Goal: Transaction & Acquisition: Purchase product/service

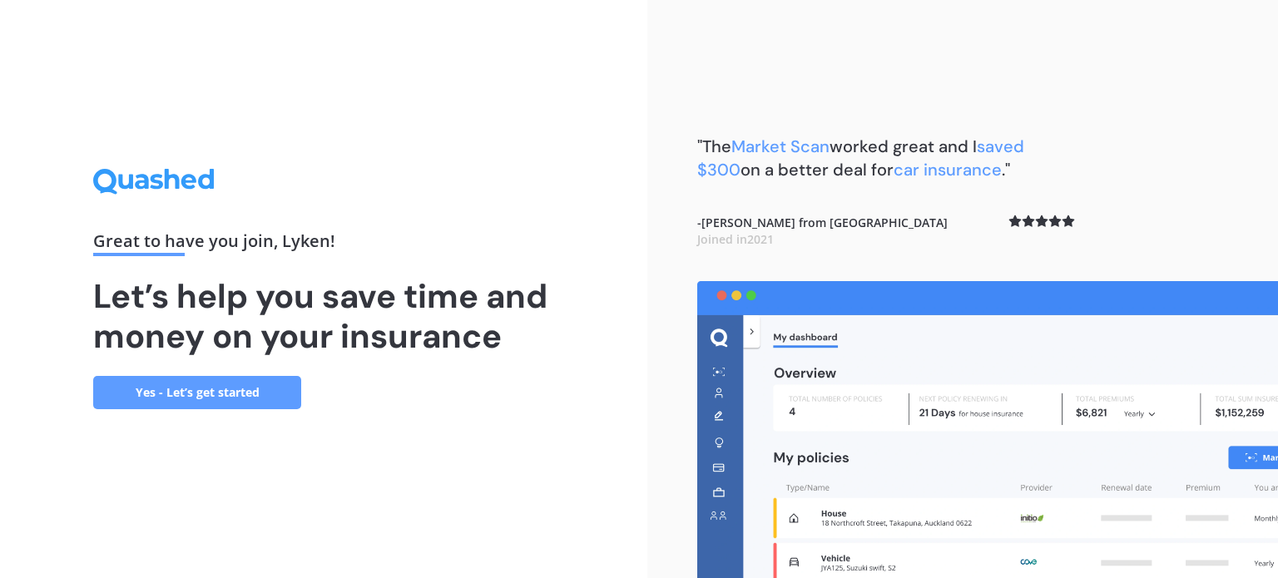
click at [239, 397] on link "Yes - Let’s get started" at bounding box center [197, 392] width 208 height 33
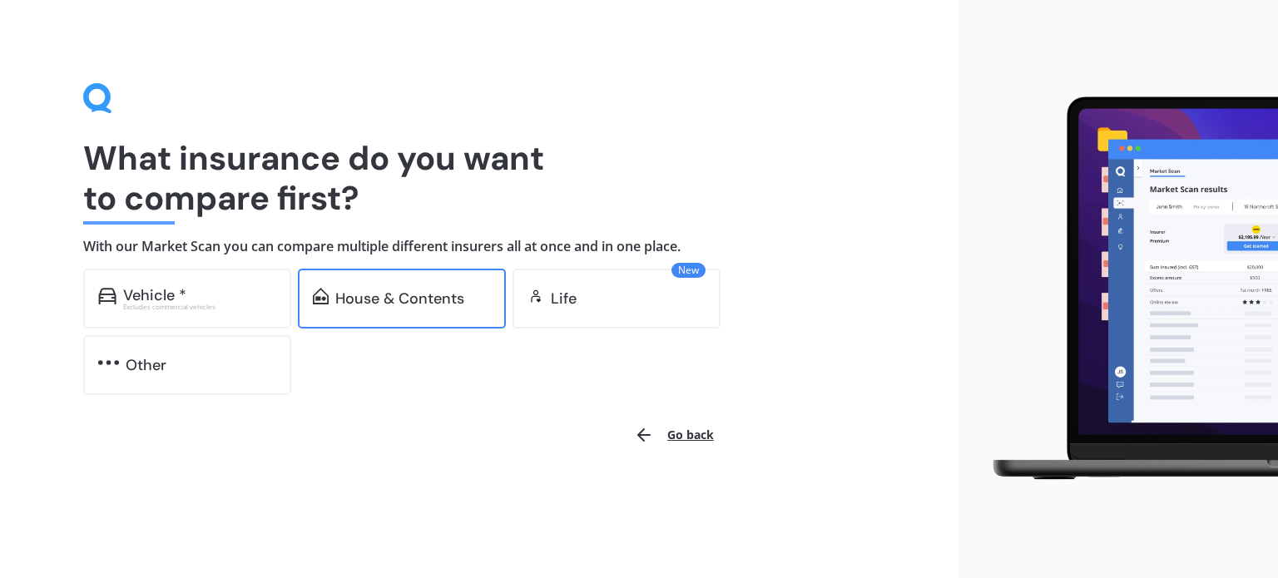
click at [426, 297] on div "House & Contents" at bounding box center [399, 298] width 129 height 17
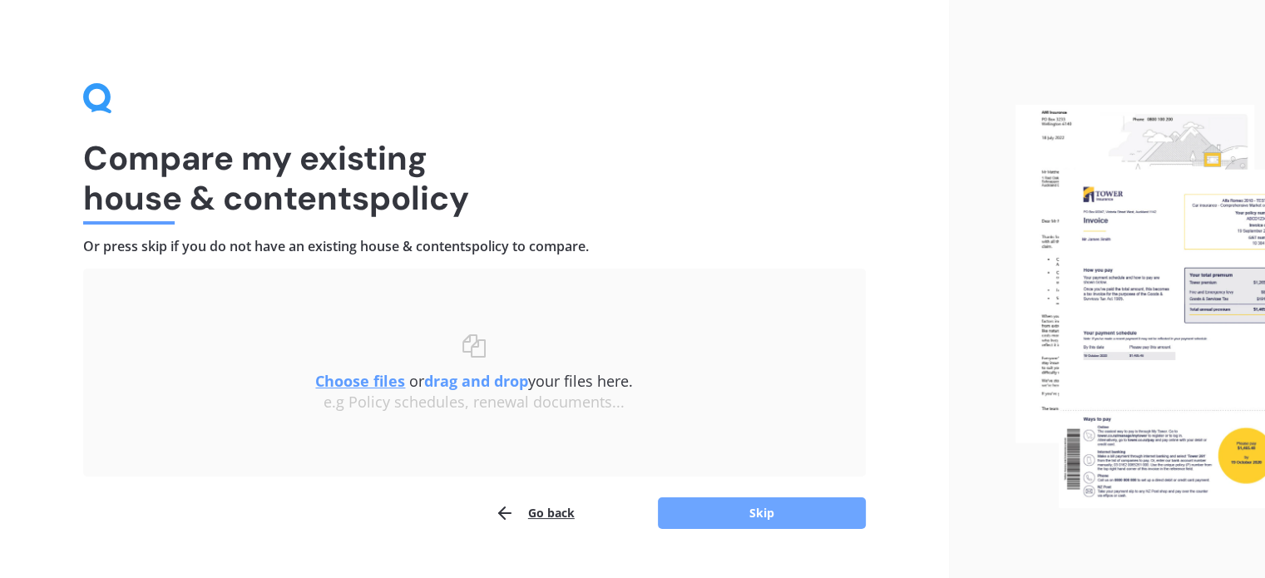
click at [749, 516] on button "Skip" at bounding box center [762, 513] width 208 height 32
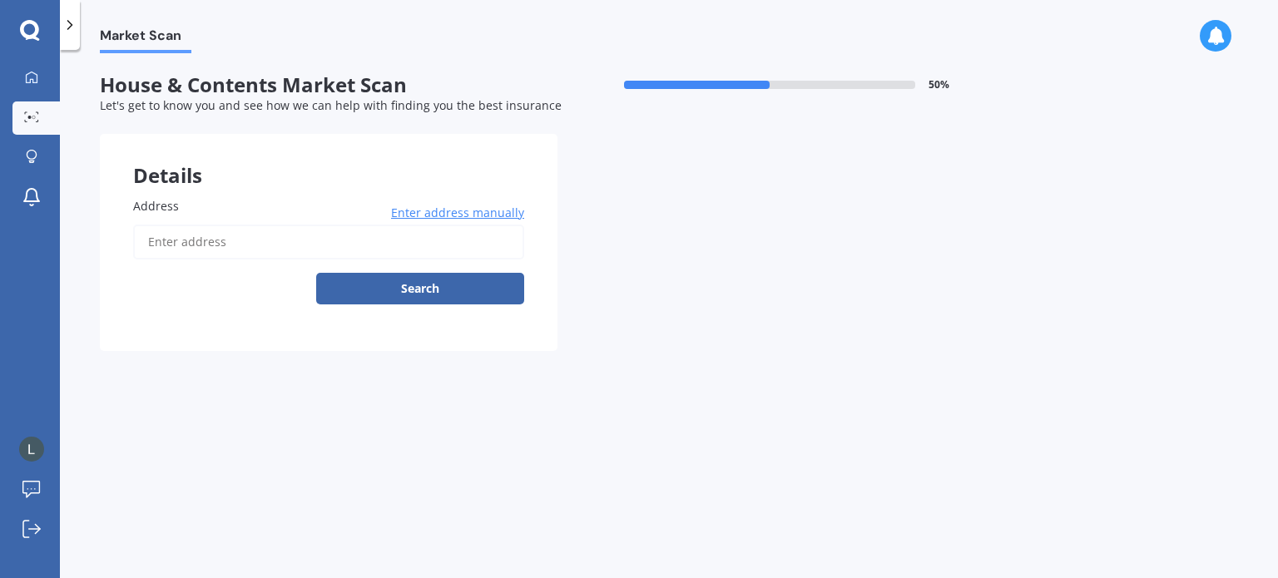
click at [262, 241] on input "Address" at bounding box center [328, 242] width 391 height 35
type input "[STREET_ADDRESS]"
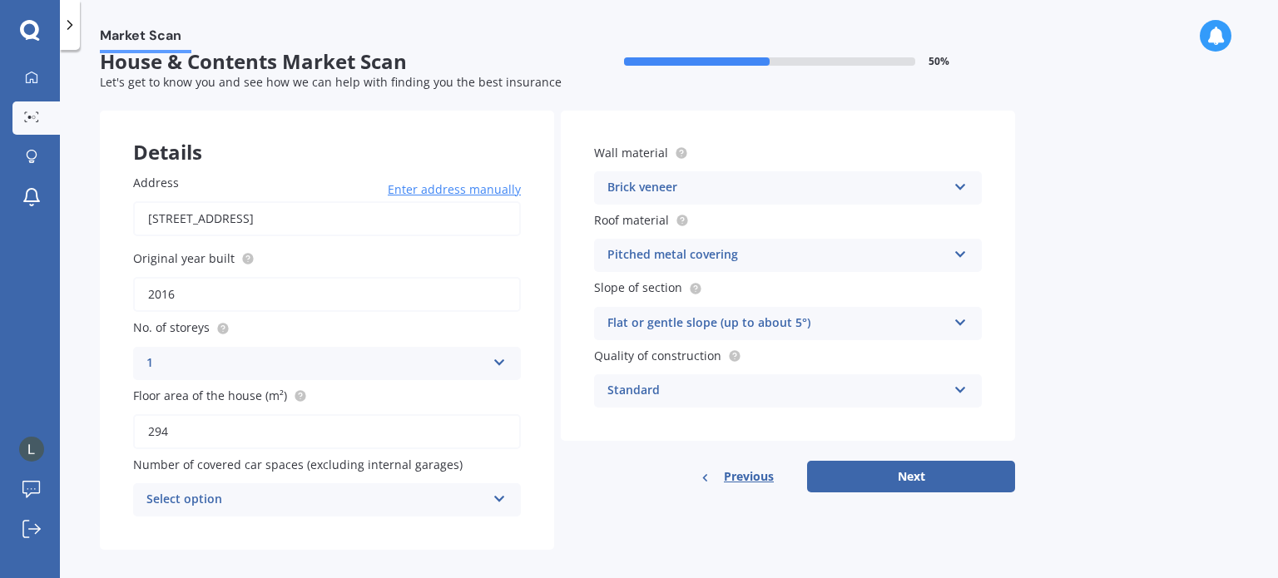
scroll to position [37, 0]
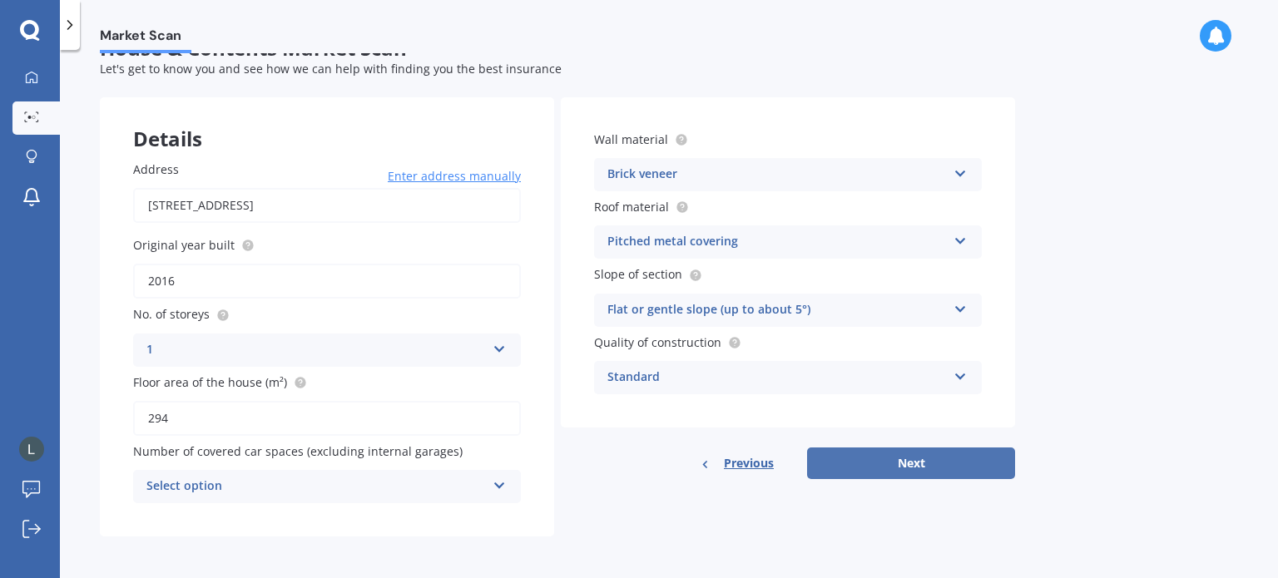
click at [899, 464] on button "Next" at bounding box center [911, 464] width 208 height 32
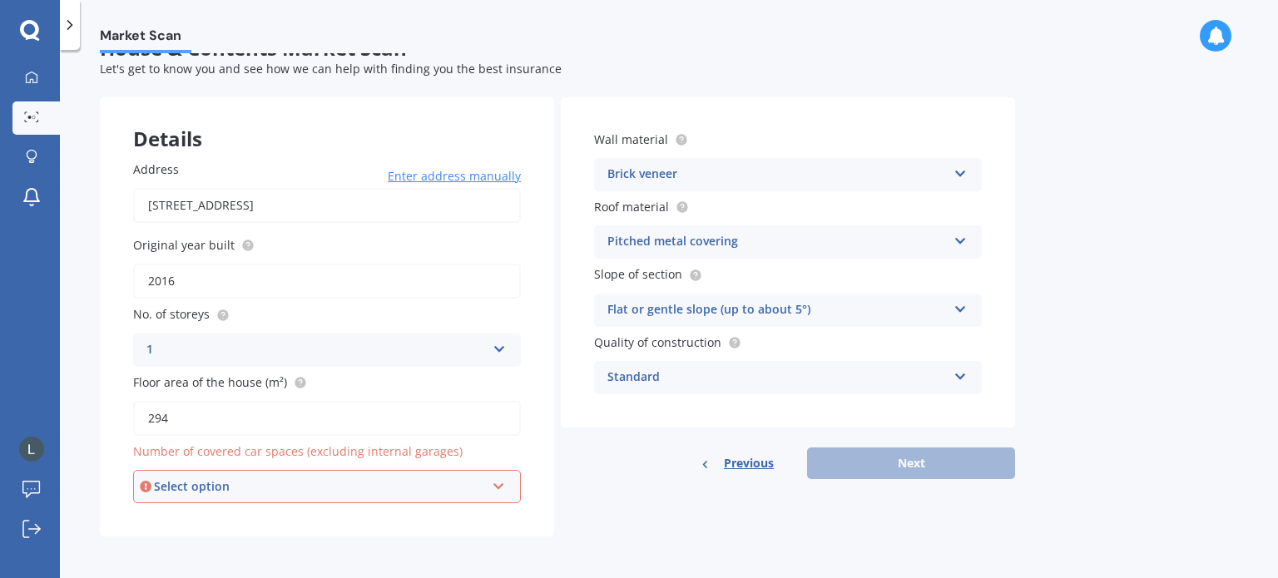
click at [965, 176] on div "Brick veneer Artificial weatherboard/plank cladding Blockwork Brick veneer Doub…" at bounding box center [788, 174] width 388 height 33
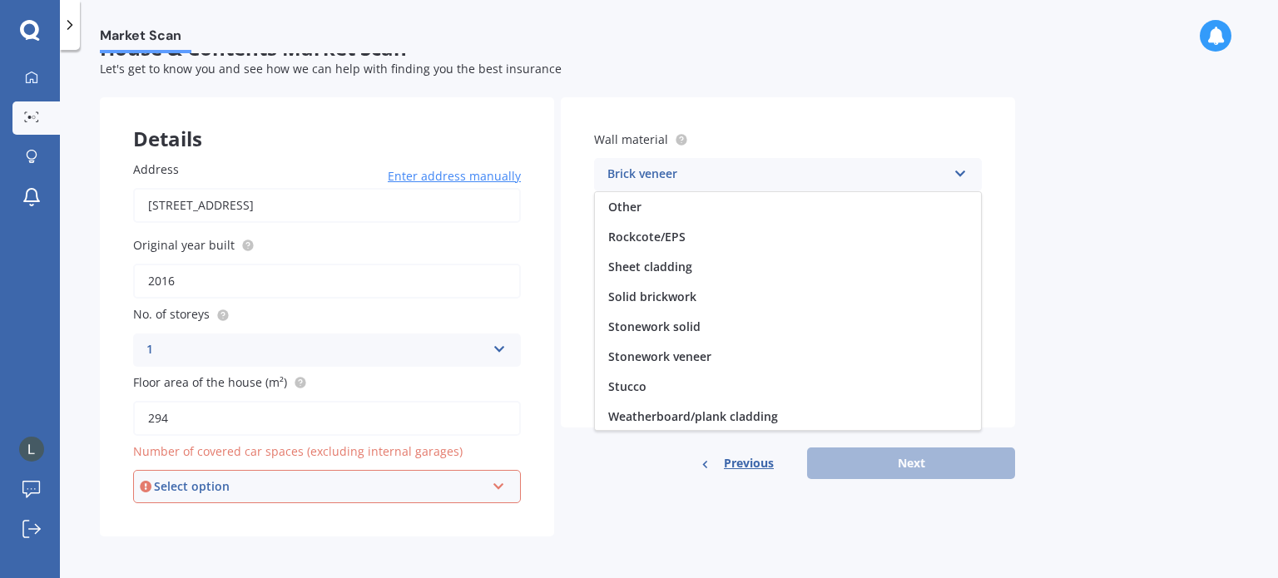
scroll to position [151, 0]
click at [702, 413] on span "Weatherboard/plank cladding" at bounding box center [693, 416] width 170 height 16
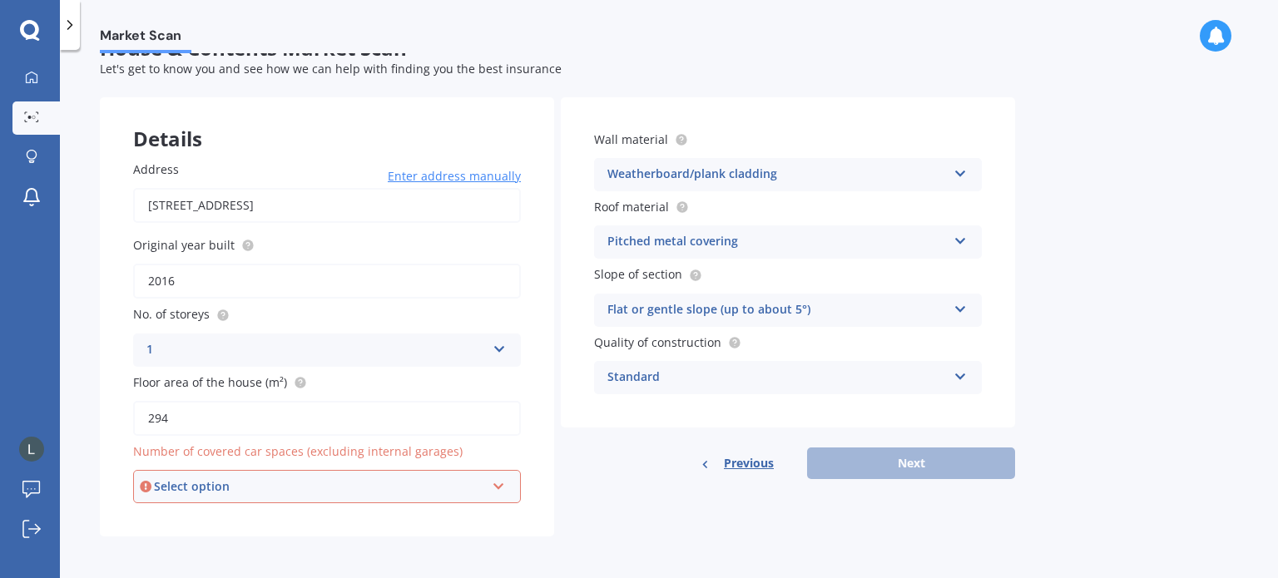
click at [958, 236] on icon at bounding box center [960, 238] width 14 height 12
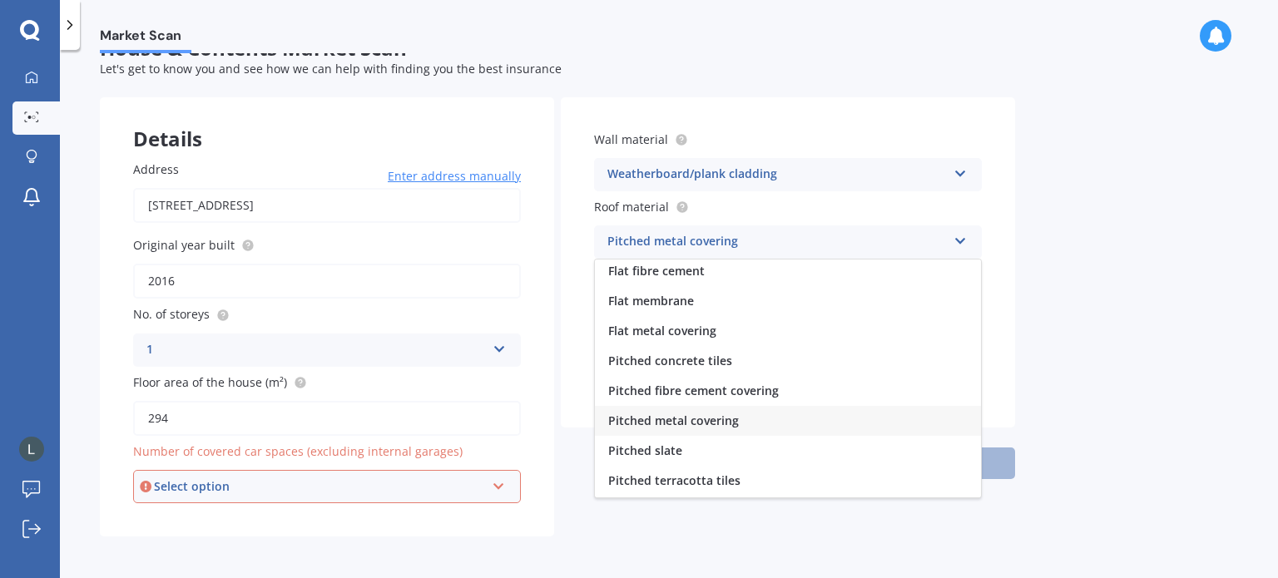
scroll to position [0, 0]
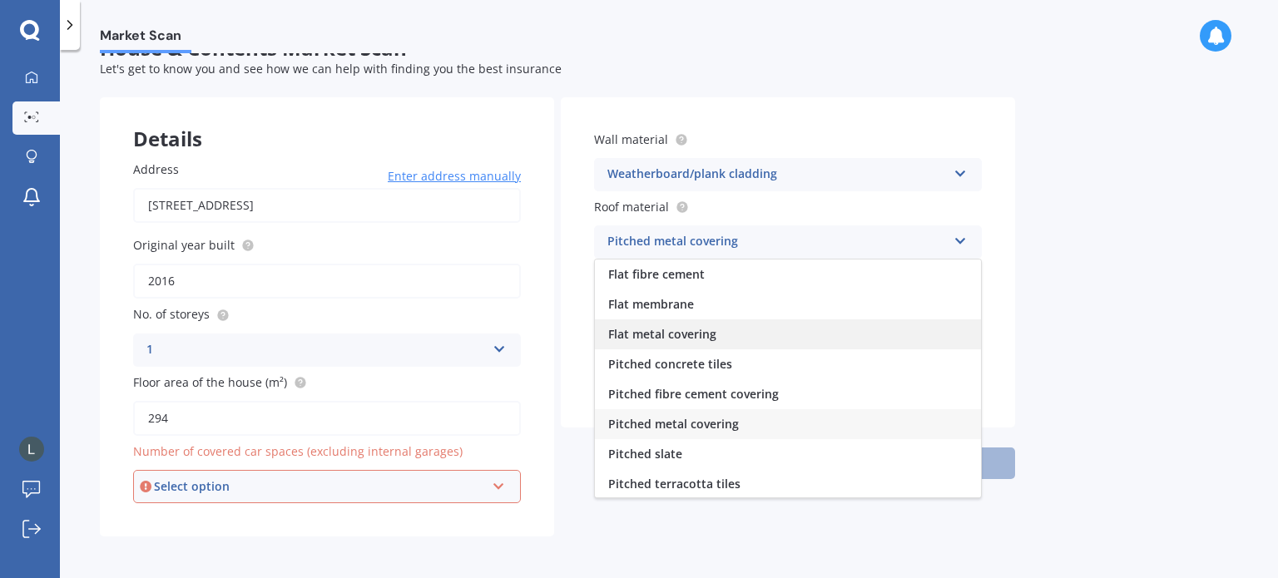
click at [673, 334] on span "Flat metal covering" at bounding box center [662, 334] width 108 height 16
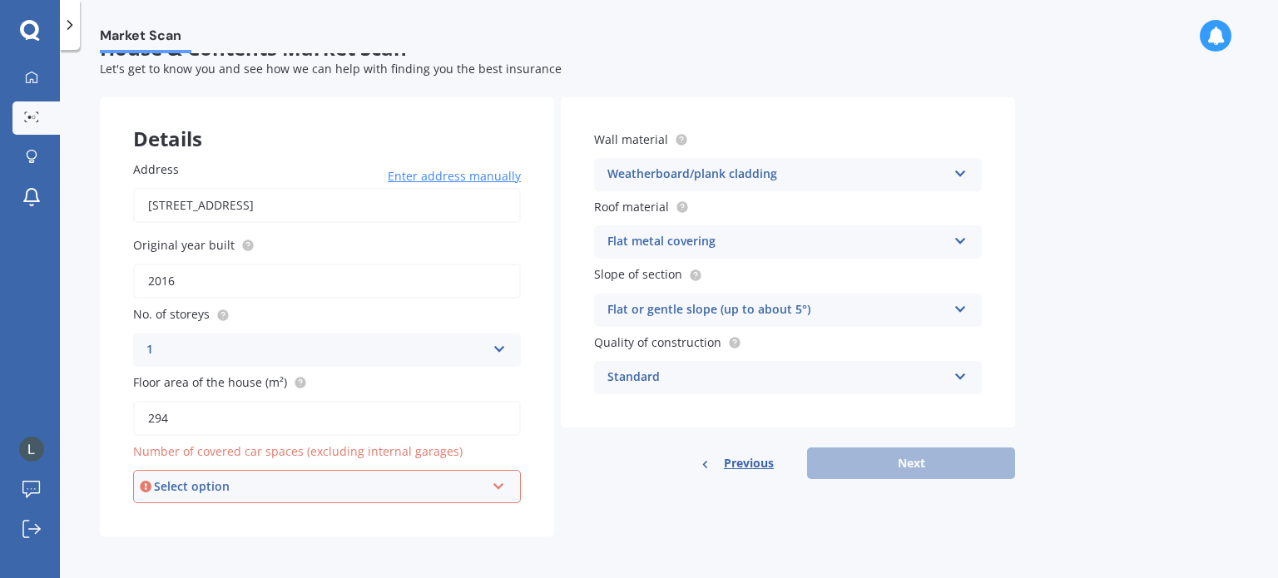
click at [965, 309] on icon at bounding box center [960, 306] width 14 height 12
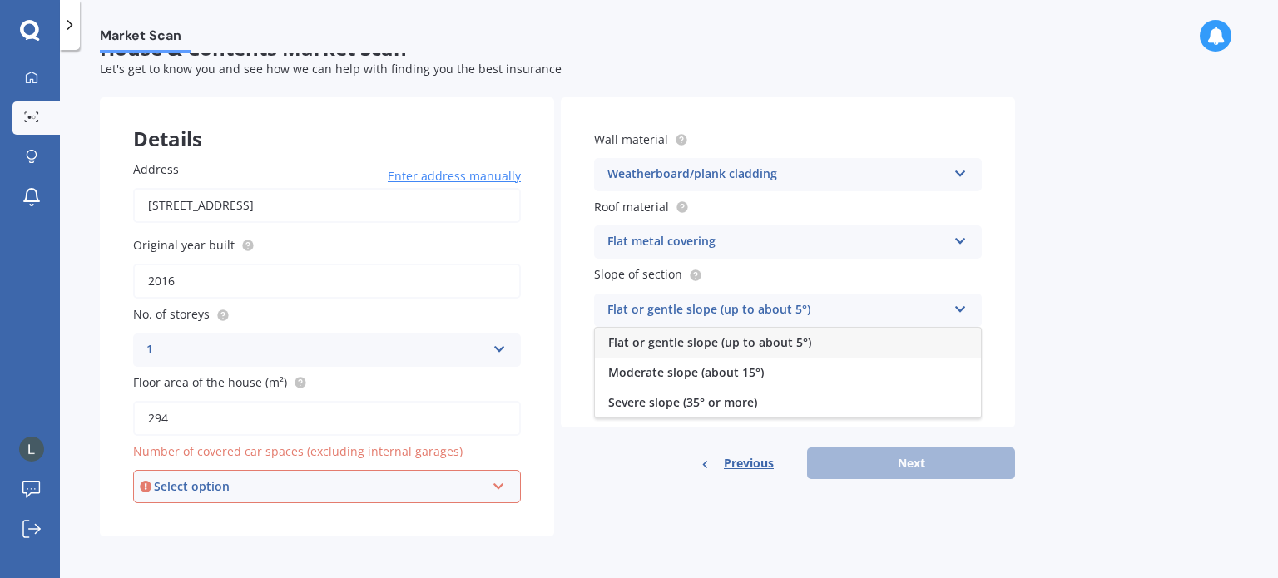
click at [774, 342] on span "Flat or gentle slope (up to about 5°)" at bounding box center [709, 342] width 203 height 16
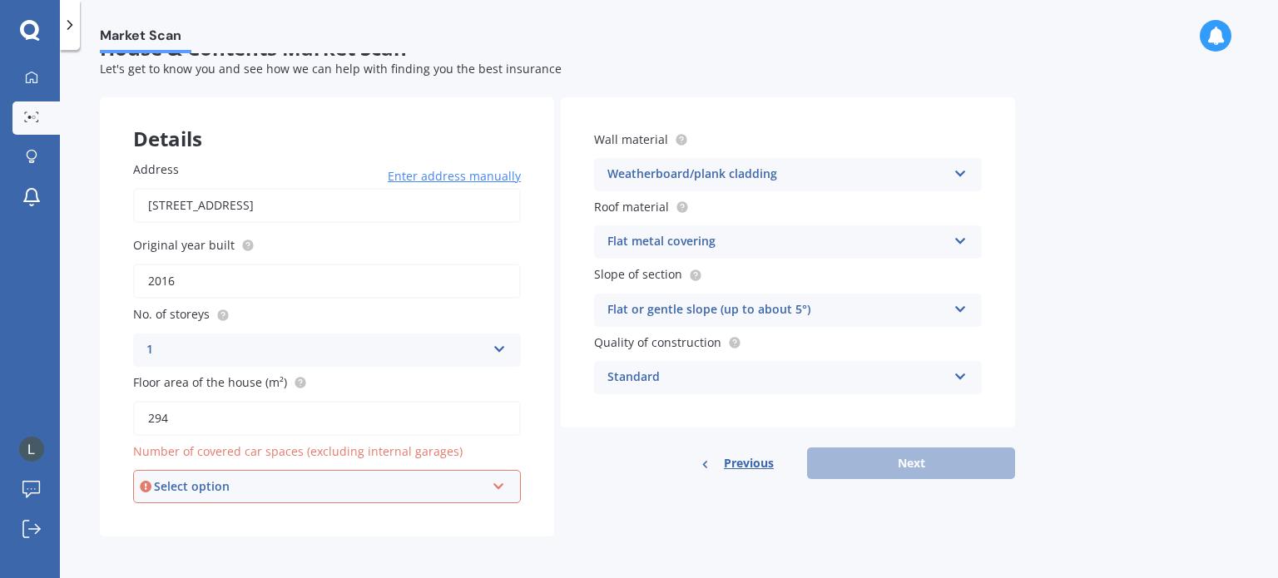
click at [958, 378] on icon at bounding box center [960, 374] width 14 height 12
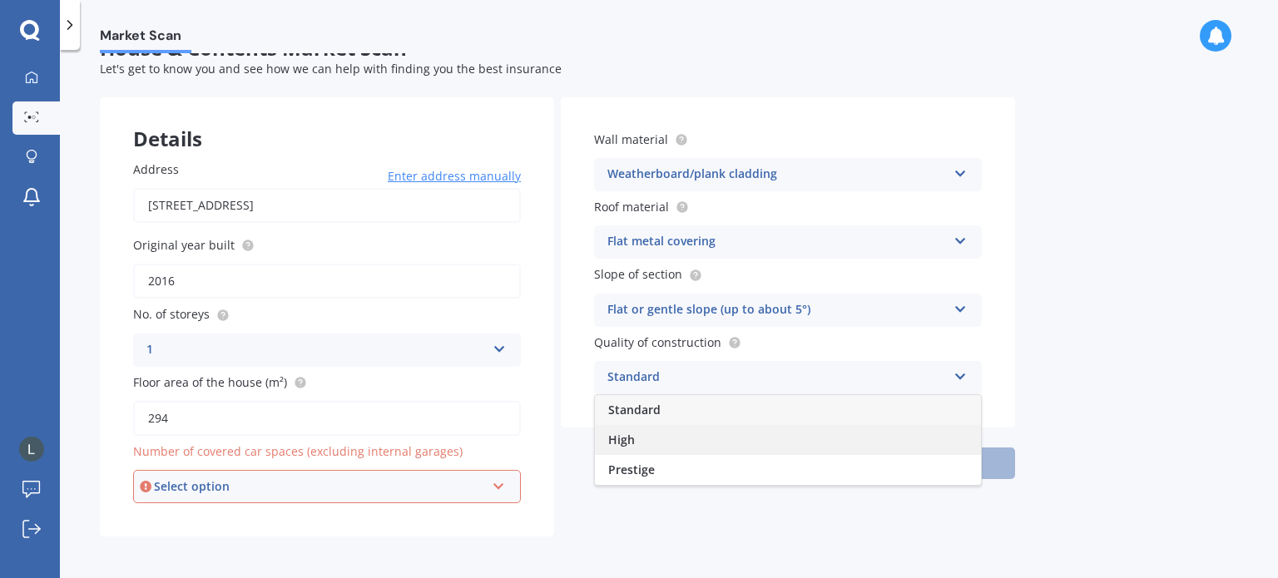
click at [730, 441] on div "High" at bounding box center [788, 440] width 386 height 30
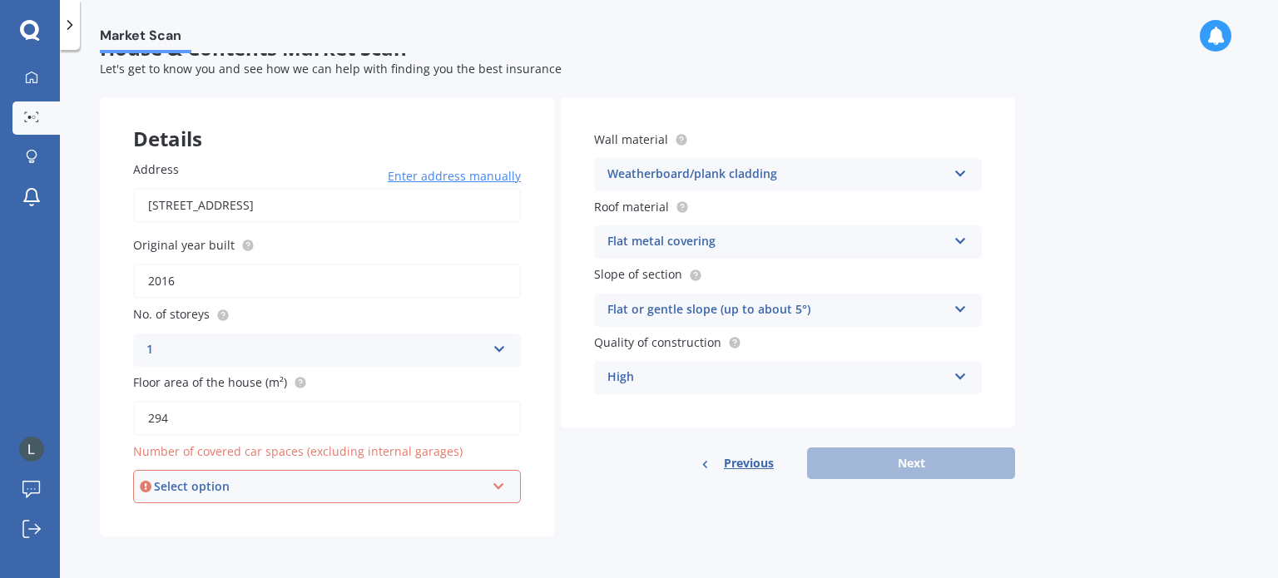
click at [502, 484] on icon at bounding box center [499, 483] width 14 height 12
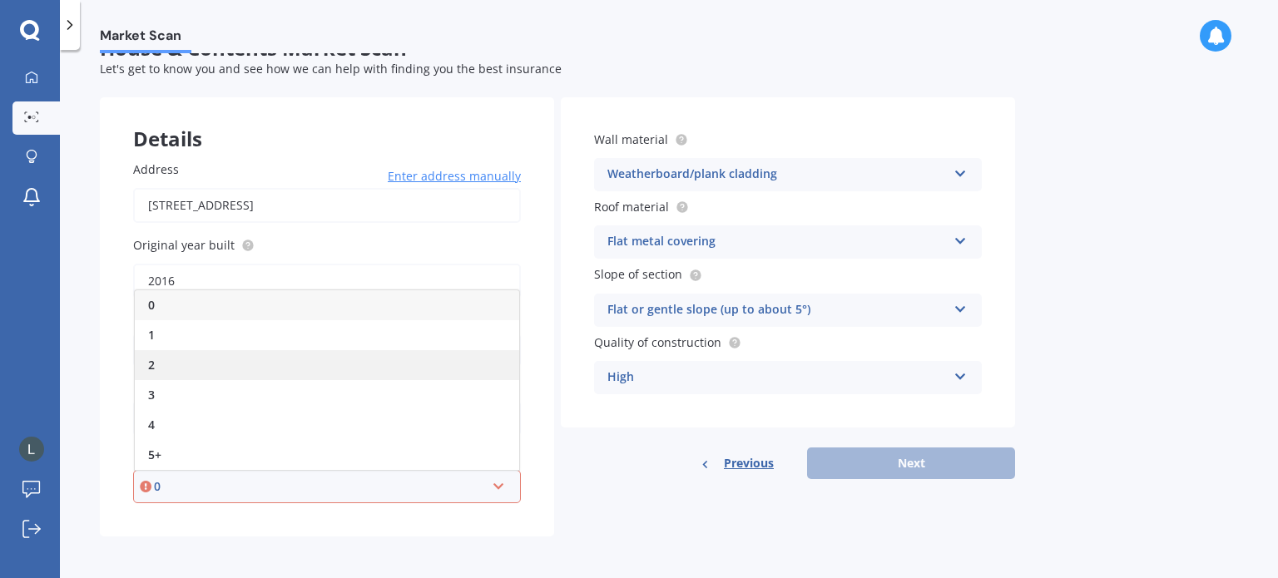
click at [319, 366] on div "2" at bounding box center [327, 365] width 384 height 30
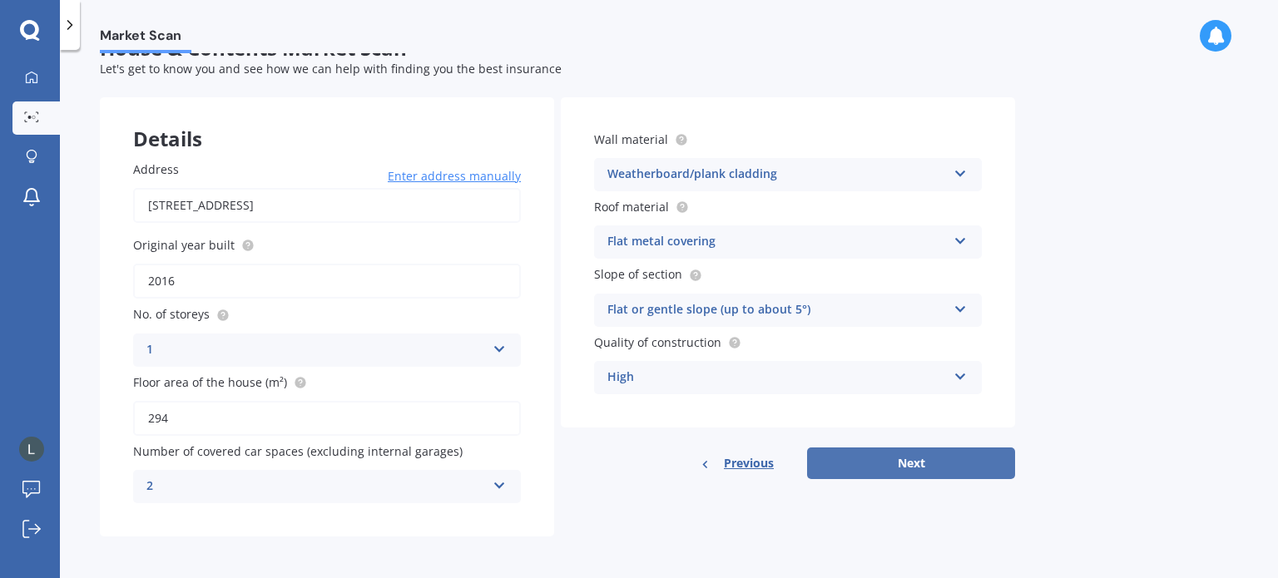
click at [932, 460] on button "Next" at bounding box center [911, 464] width 208 height 32
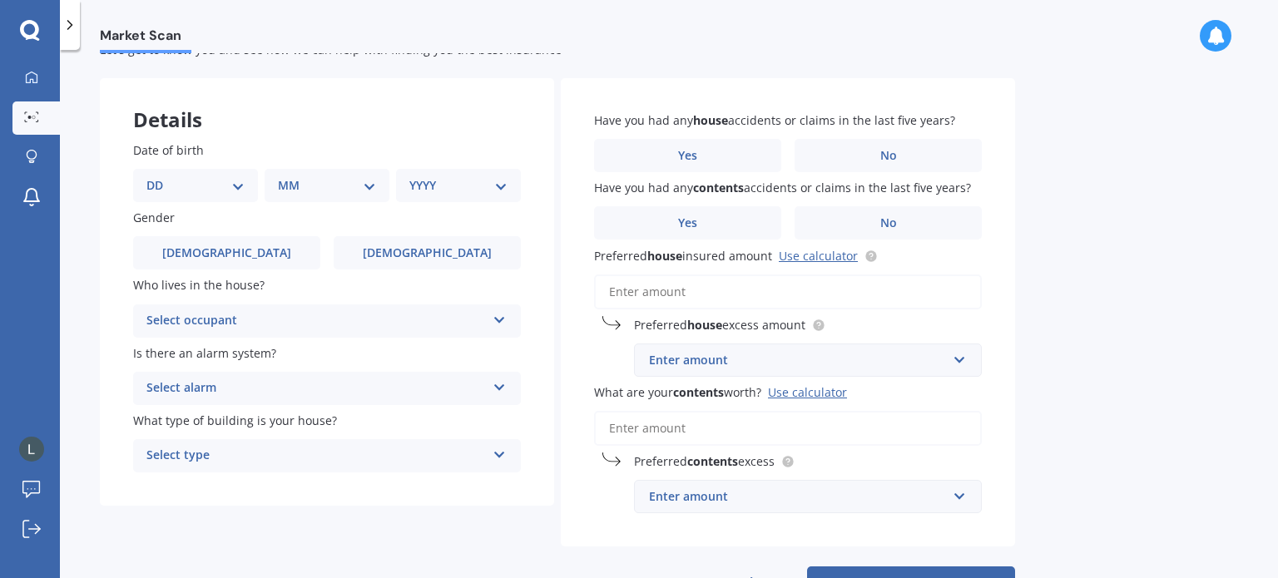
scroll to position [83, 0]
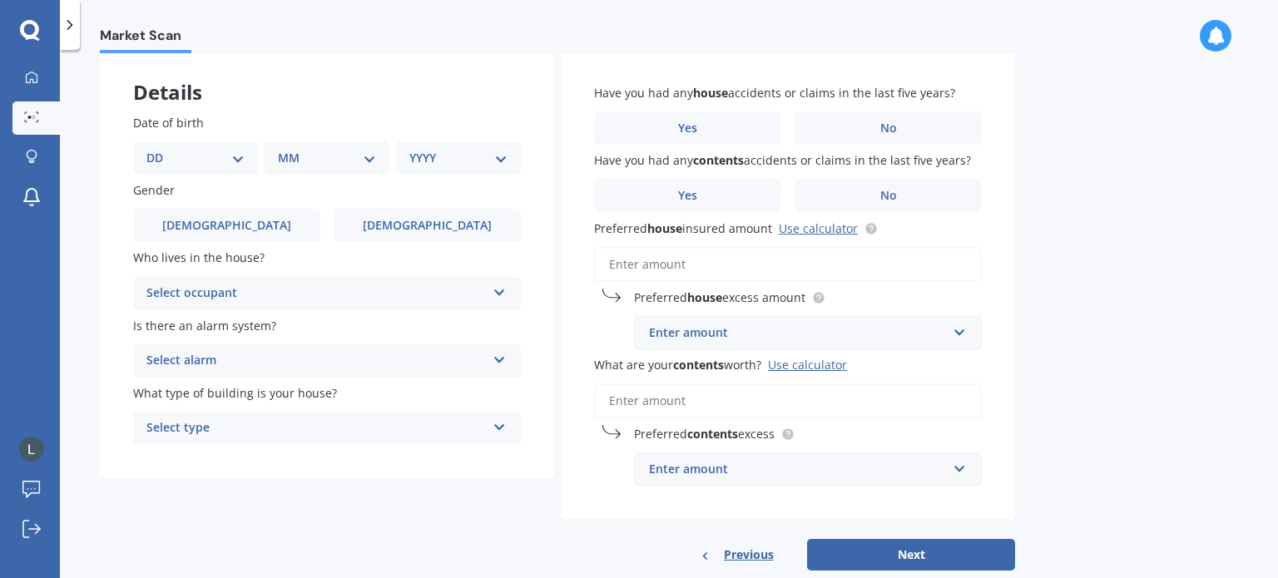
click at [499, 288] on icon at bounding box center [499, 290] width 14 height 12
click at [187, 322] on div "Owner" at bounding box center [327, 326] width 386 height 30
click at [500, 357] on icon at bounding box center [499, 357] width 14 height 12
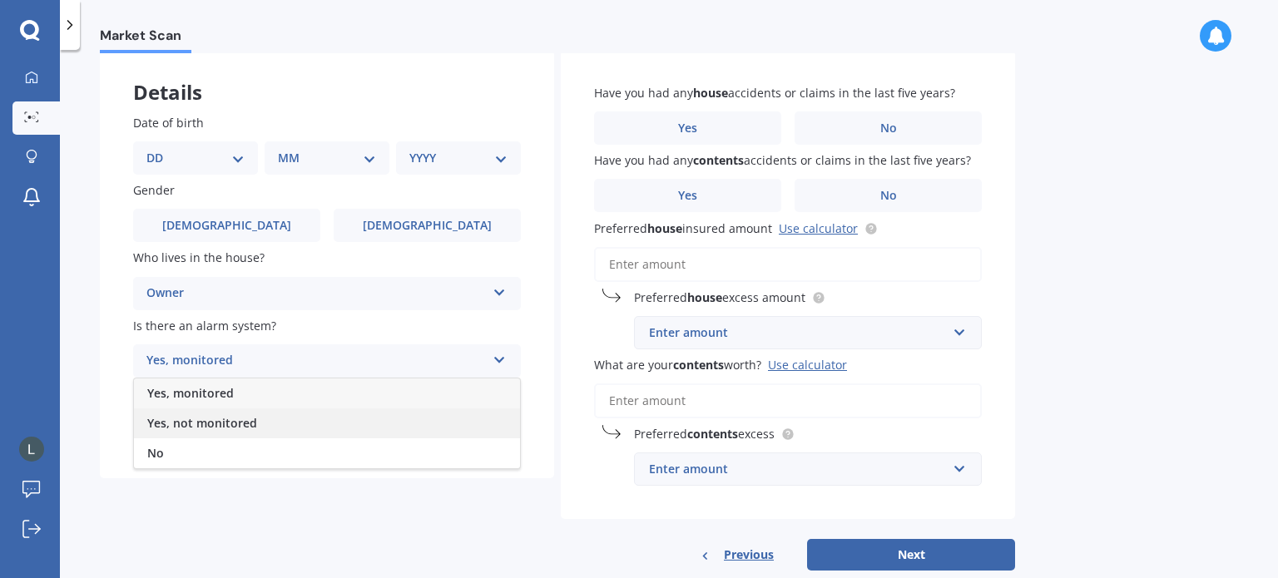
click at [206, 427] on span "Yes, not monitored" at bounding box center [202, 423] width 110 height 16
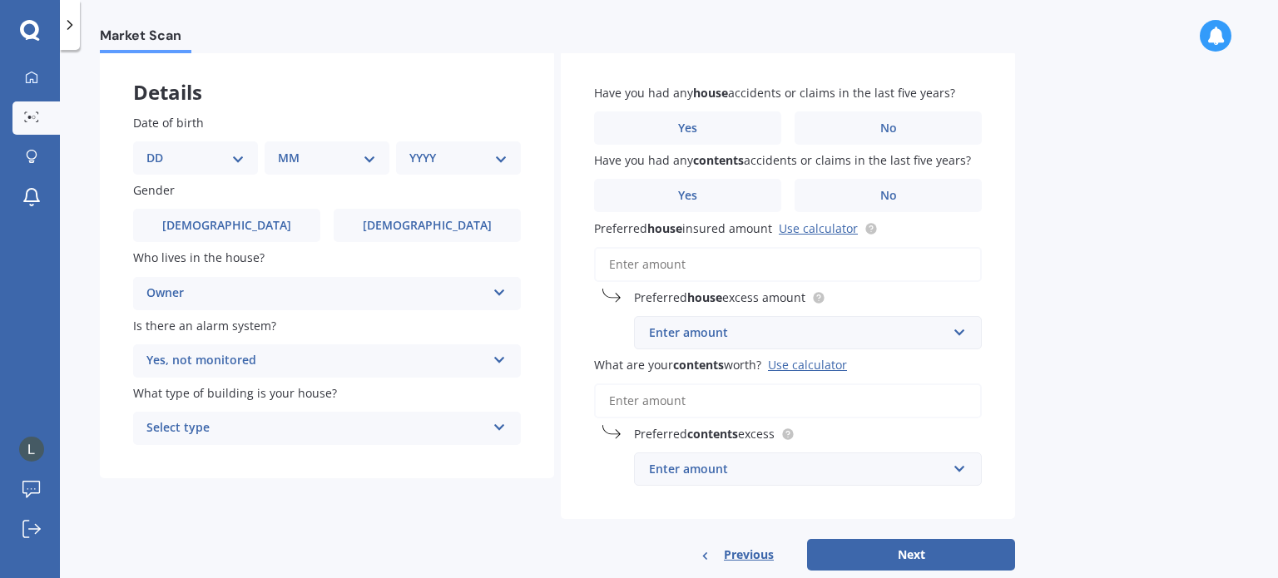
click at [496, 430] on icon at bounding box center [499, 424] width 14 height 12
click at [262, 457] on div "Freestanding" at bounding box center [327, 461] width 386 height 30
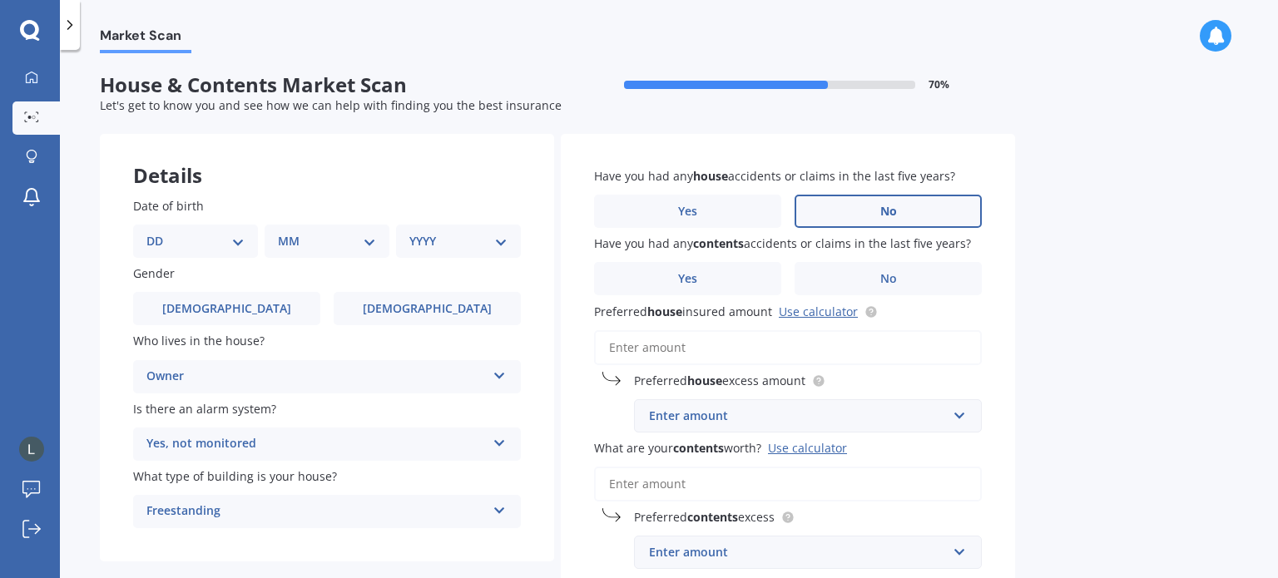
click at [888, 212] on span "No" at bounding box center [888, 212] width 17 height 14
click at [0, 0] on input "No" at bounding box center [0, 0] width 0 height 0
click at [887, 279] on span "No" at bounding box center [888, 279] width 17 height 14
click at [0, 0] on input "No" at bounding box center [0, 0] width 0 height 0
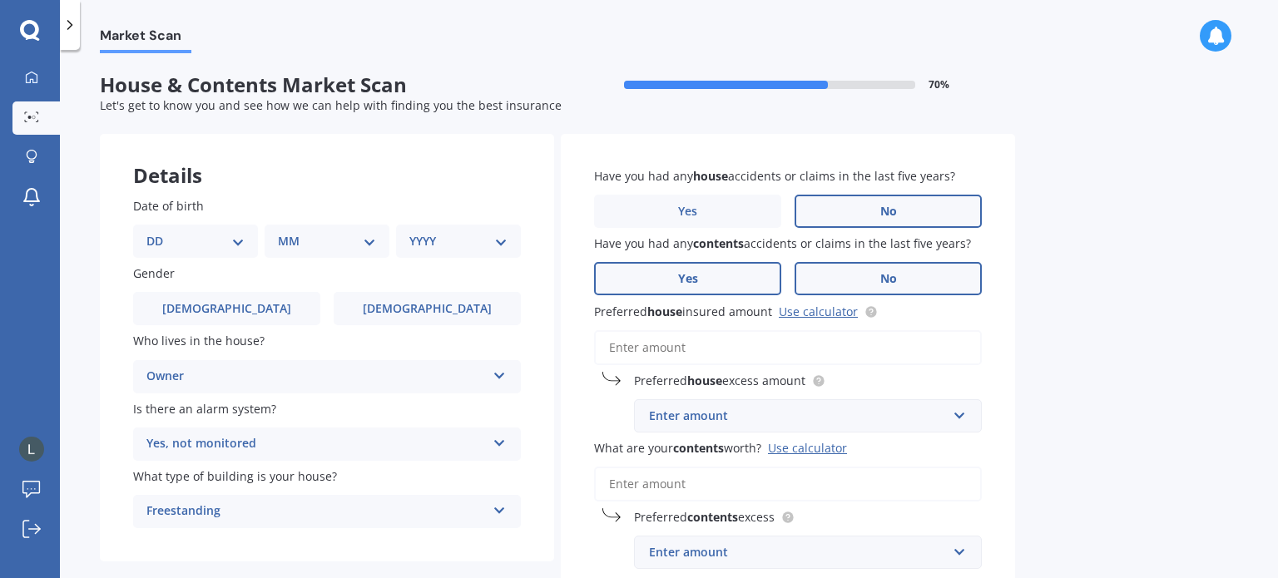
click at [692, 276] on span "Yes" at bounding box center [688, 279] width 20 height 14
click at [0, 0] on input "Yes" at bounding box center [0, 0] width 0 height 0
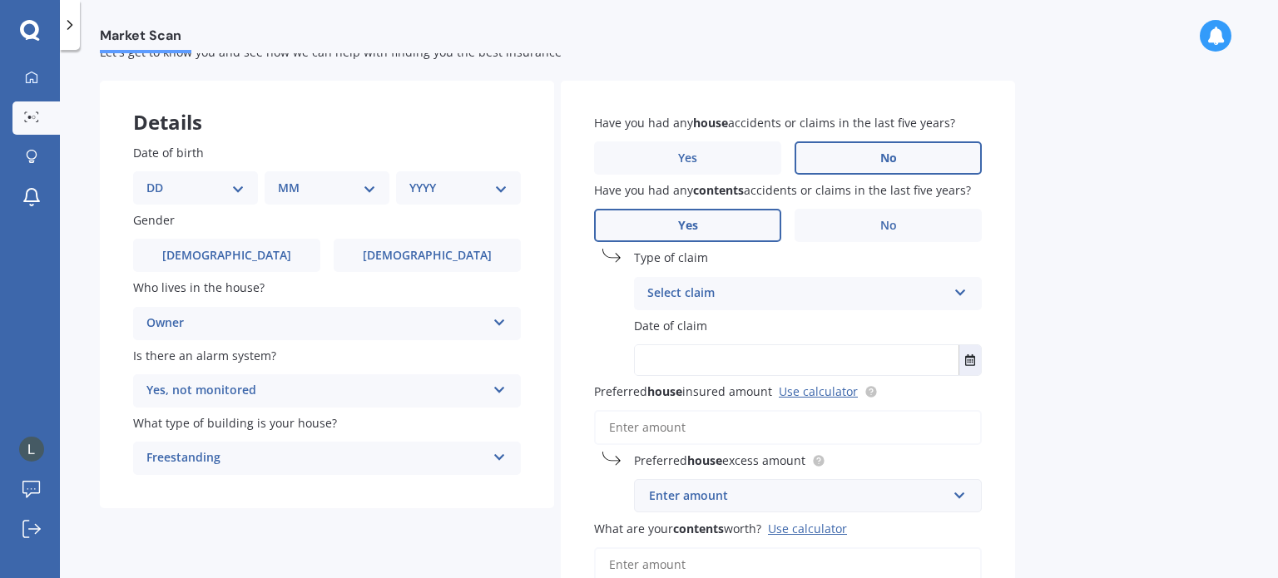
scroll to position [83, 0]
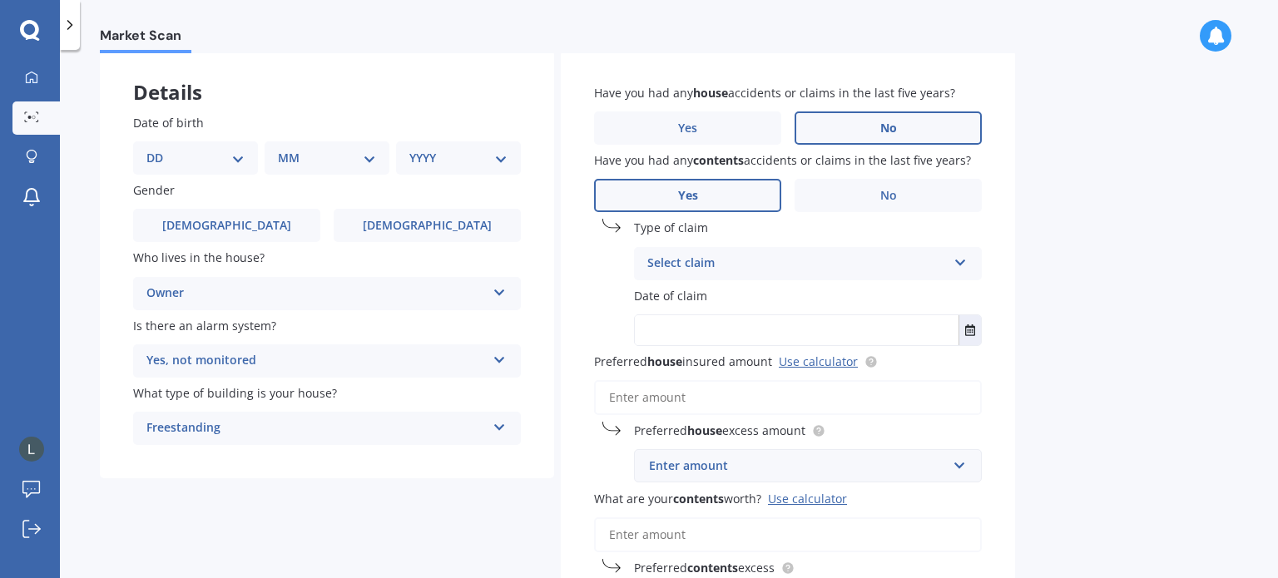
click at [962, 262] on icon at bounding box center [960, 260] width 14 height 12
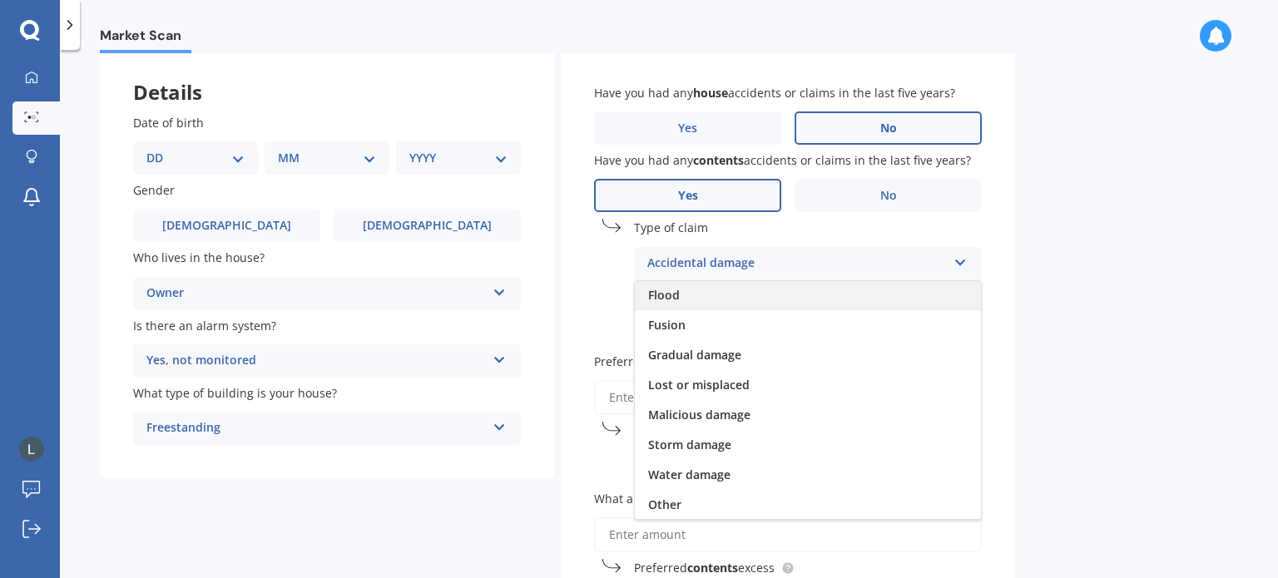
scroll to position [166, 0]
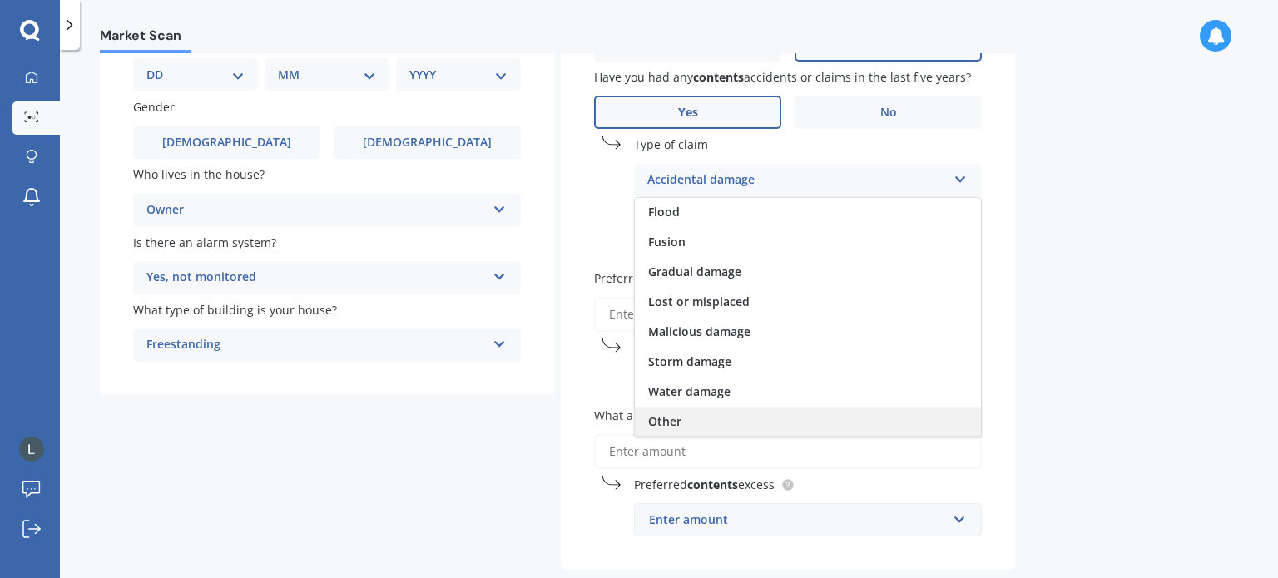
click at [661, 417] on span "Other" at bounding box center [664, 421] width 33 height 16
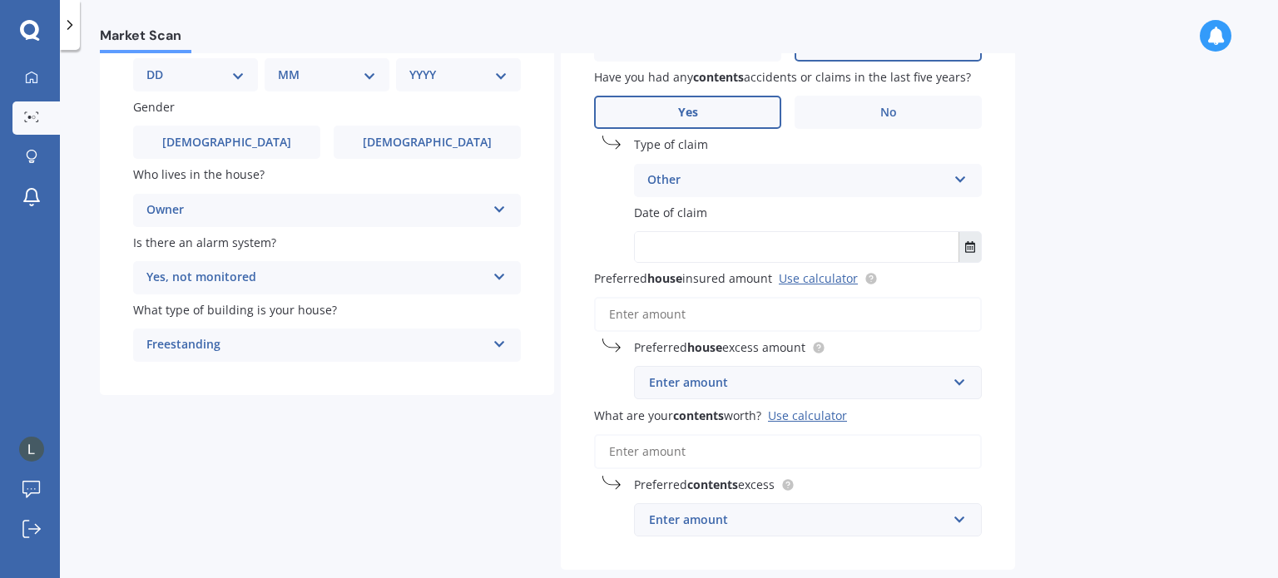
click at [968, 247] on icon "Select date" at bounding box center [970, 247] width 10 height 12
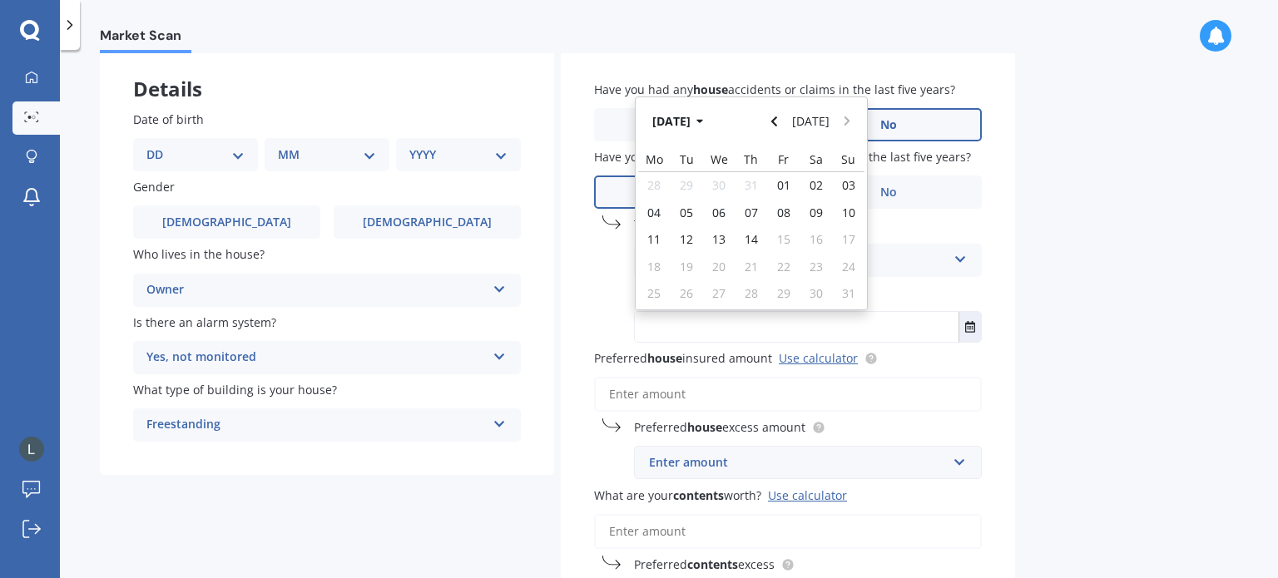
scroll to position [0, 0]
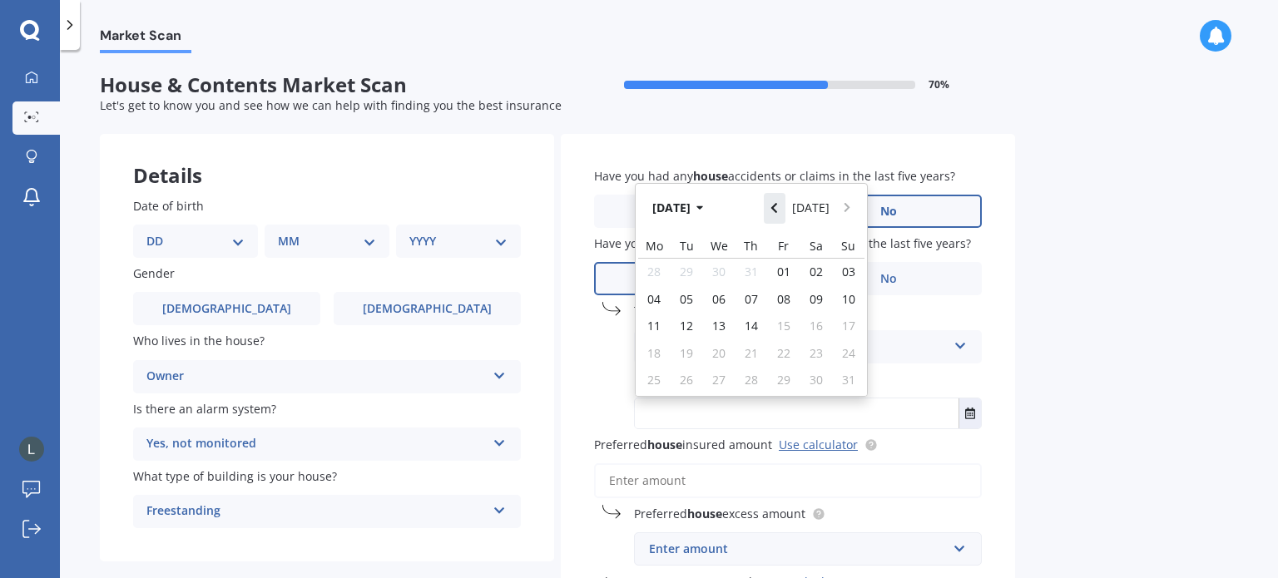
click at [772, 205] on button "Navigate back" at bounding box center [775, 208] width 22 height 30
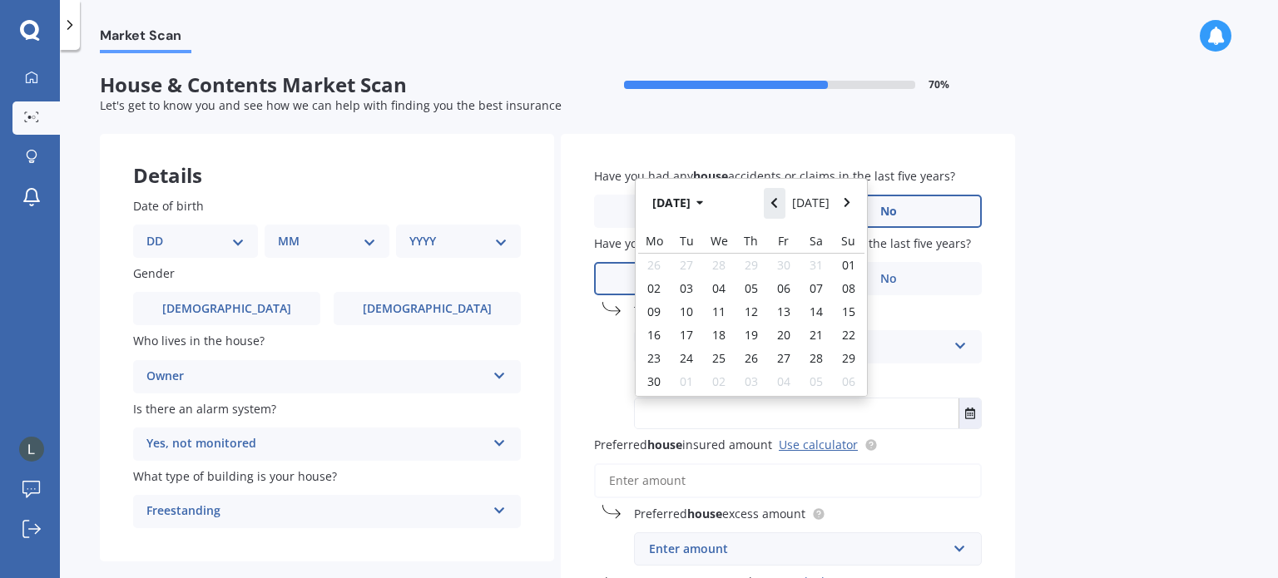
click at [772, 205] on button "Navigate back" at bounding box center [775, 203] width 22 height 30
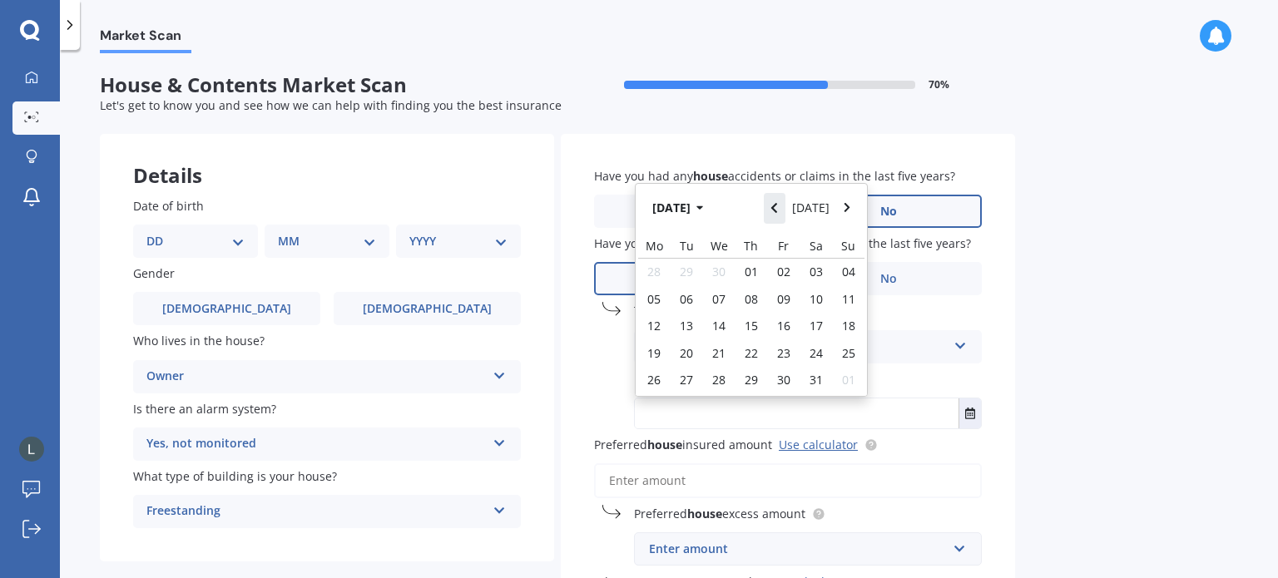
click at [772, 205] on button "Navigate back" at bounding box center [775, 208] width 22 height 30
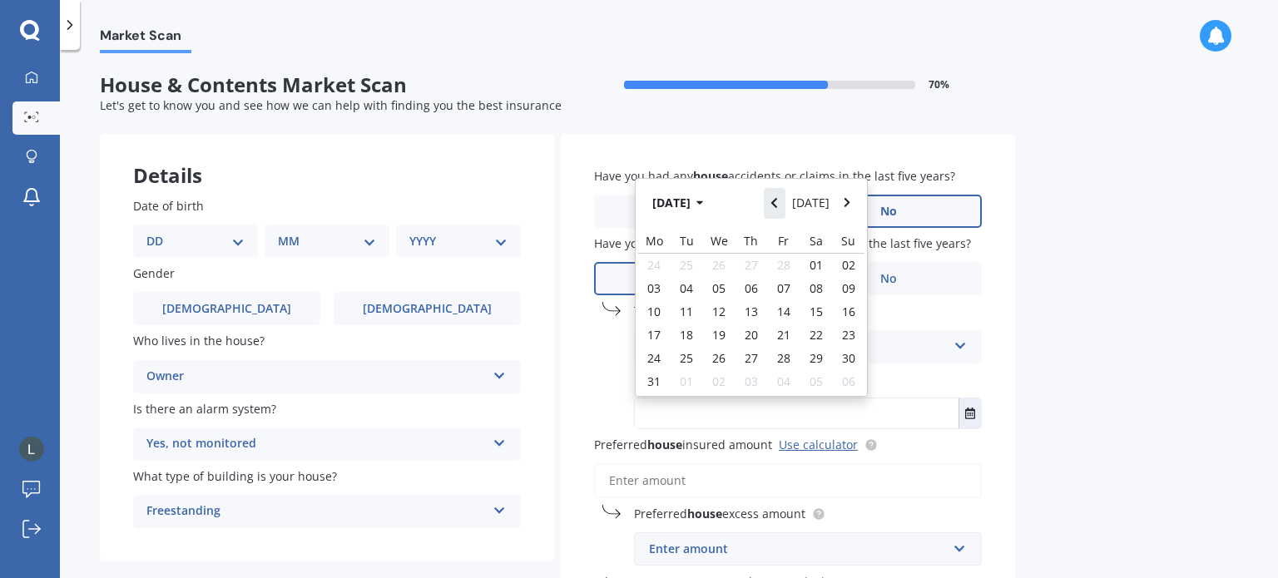
click at [772, 205] on button "Navigate back" at bounding box center [775, 203] width 22 height 30
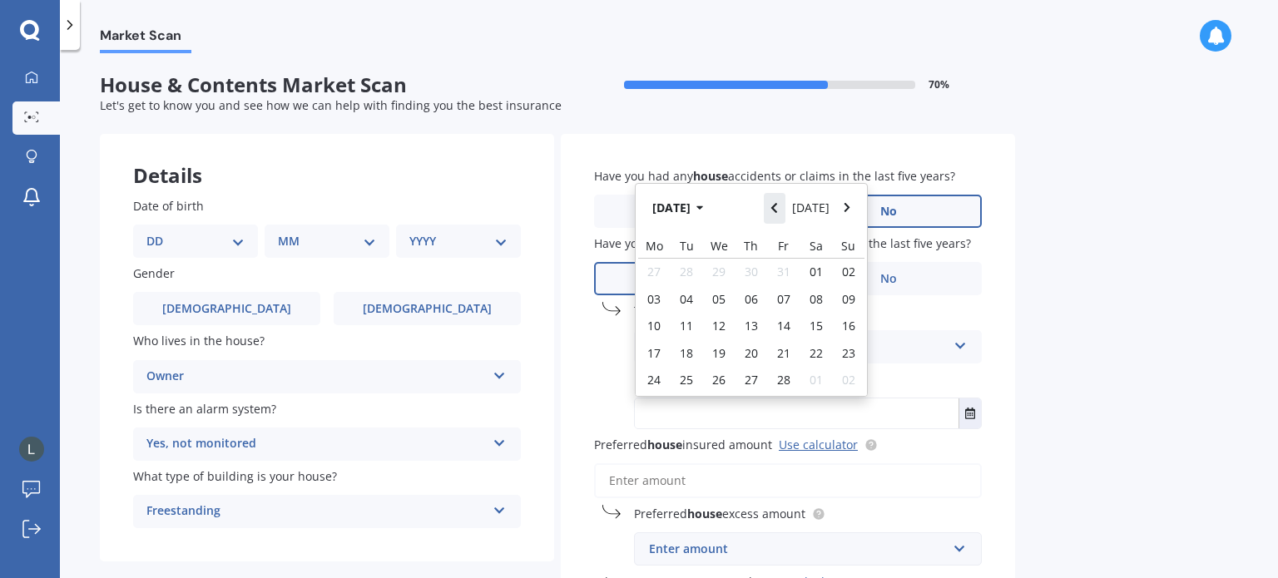
click at [772, 205] on button "Navigate back" at bounding box center [775, 208] width 22 height 30
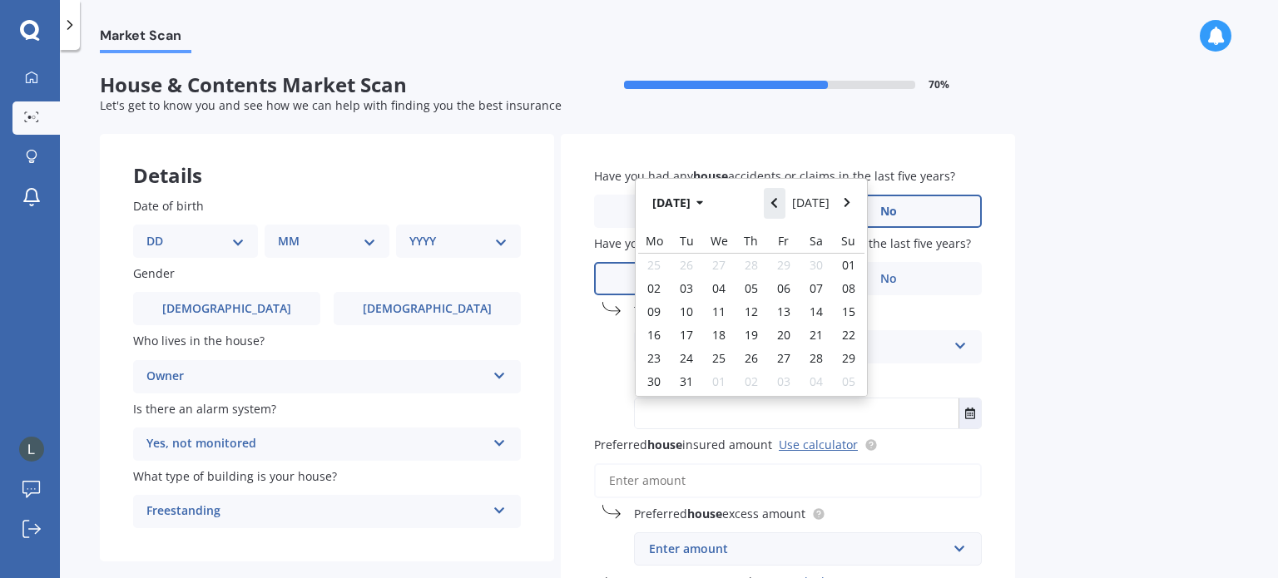
click at [772, 205] on button "Navigate back" at bounding box center [775, 203] width 22 height 30
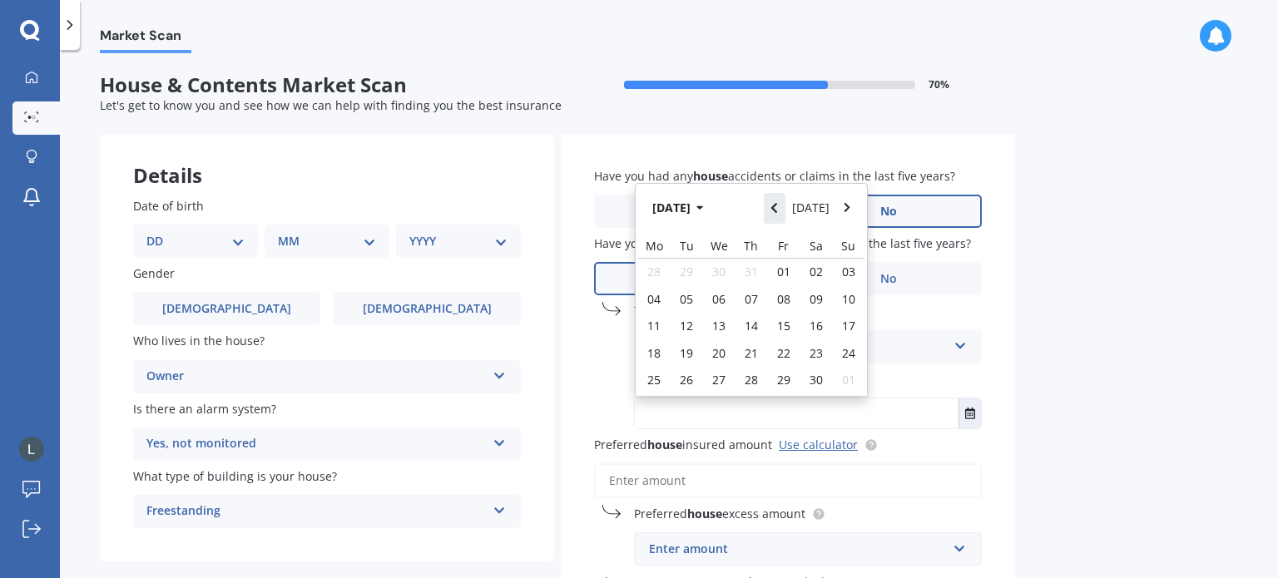
click at [772, 205] on button "Navigate back" at bounding box center [775, 208] width 22 height 30
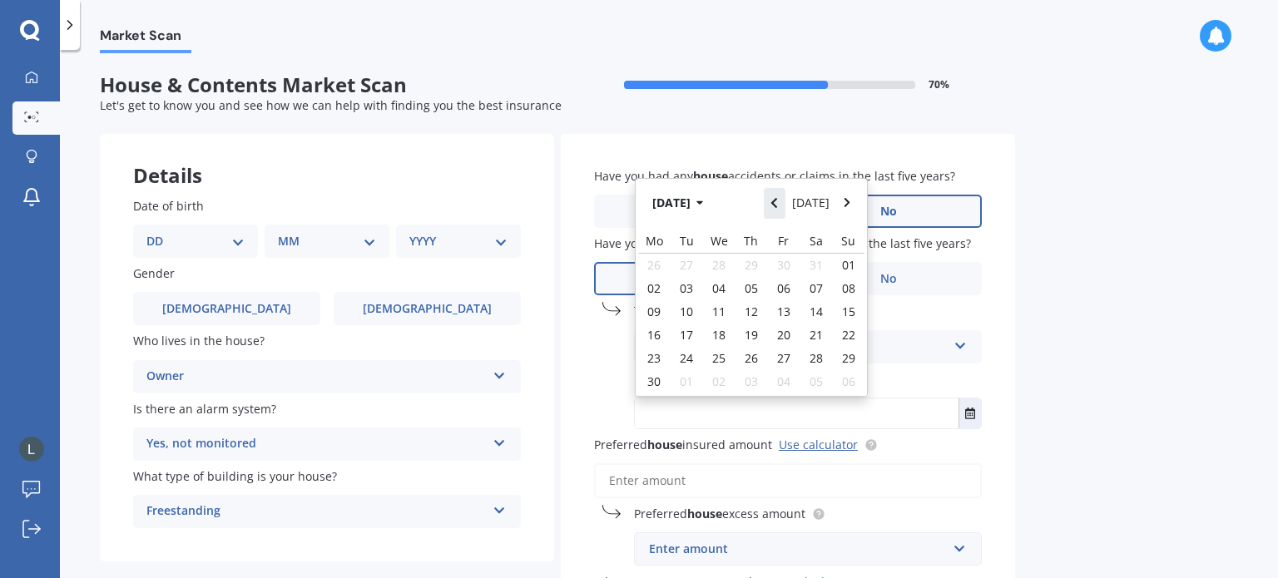
click at [772, 205] on button "Navigate back" at bounding box center [775, 203] width 22 height 30
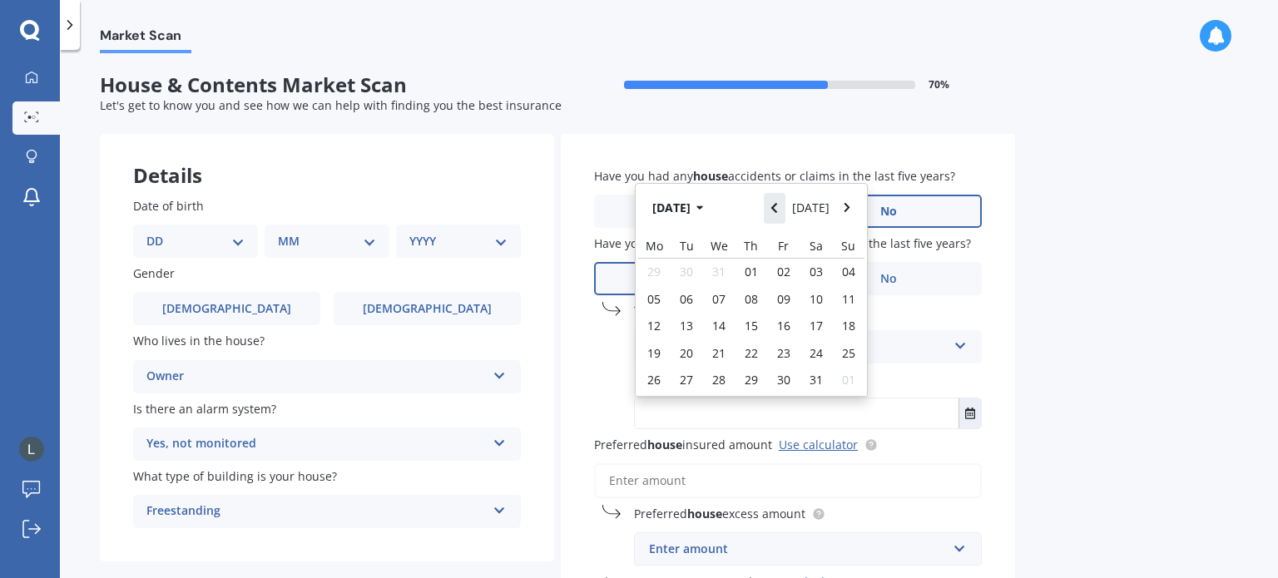
click at [772, 205] on button "Navigate back" at bounding box center [775, 208] width 22 height 30
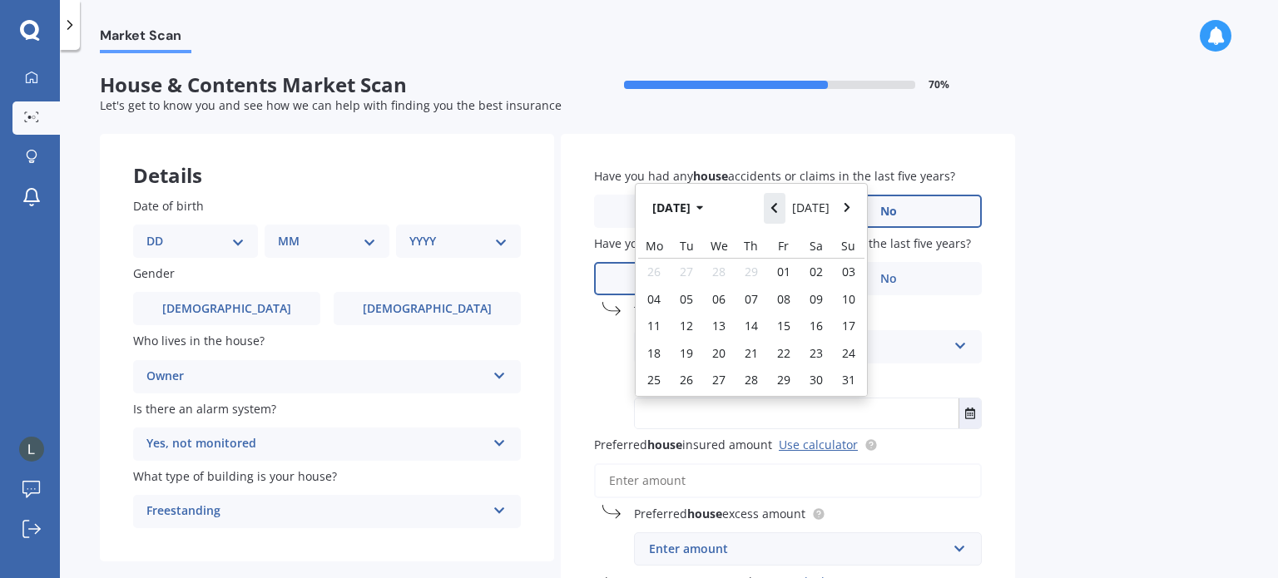
click at [772, 205] on button "Navigate back" at bounding box center [775, 208] width 22 height 30
click at [747, 329] on span "16" at bounding box center [750, 326] width 13 height 16
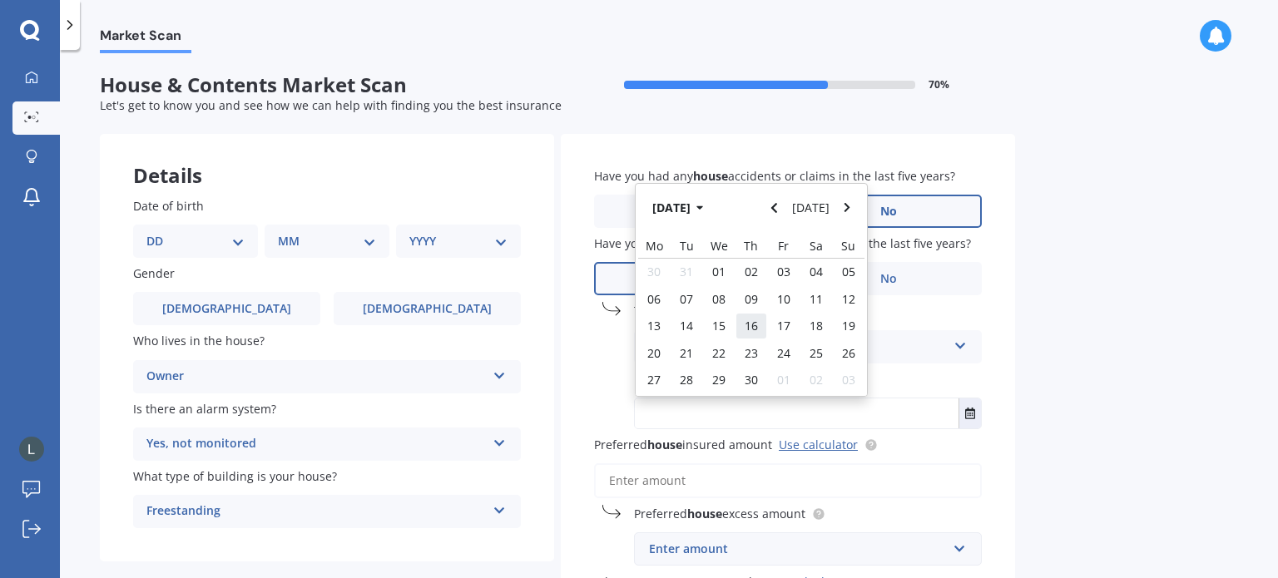
type input "[DATE]"
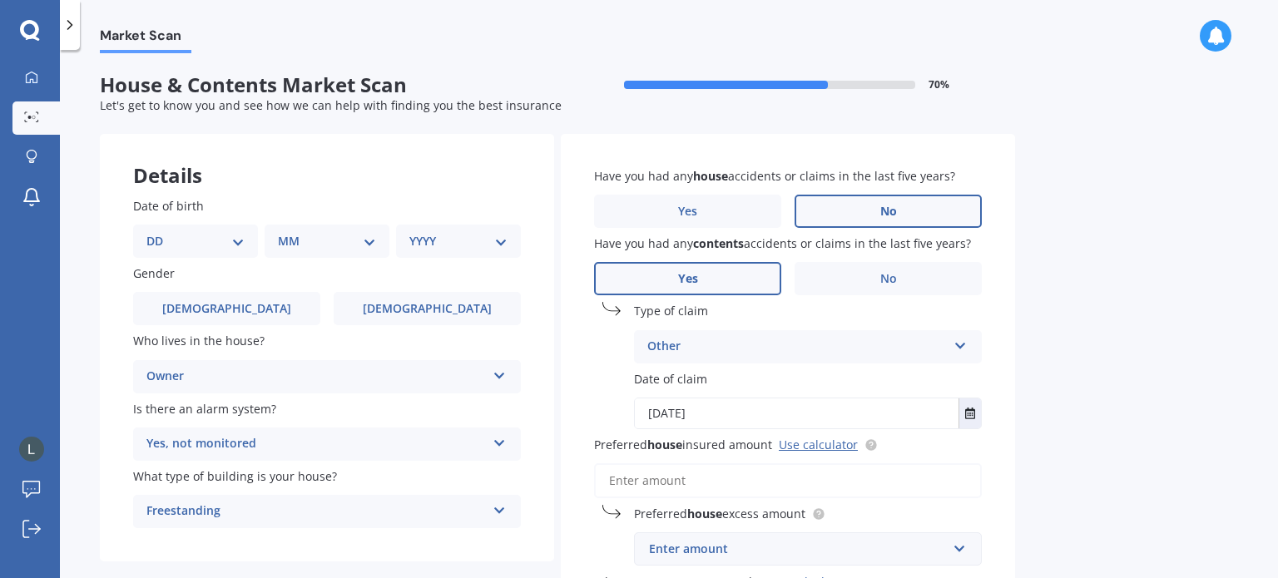
click at [966, 345] on icon at bounding box center [960, 343] width 14 height 12
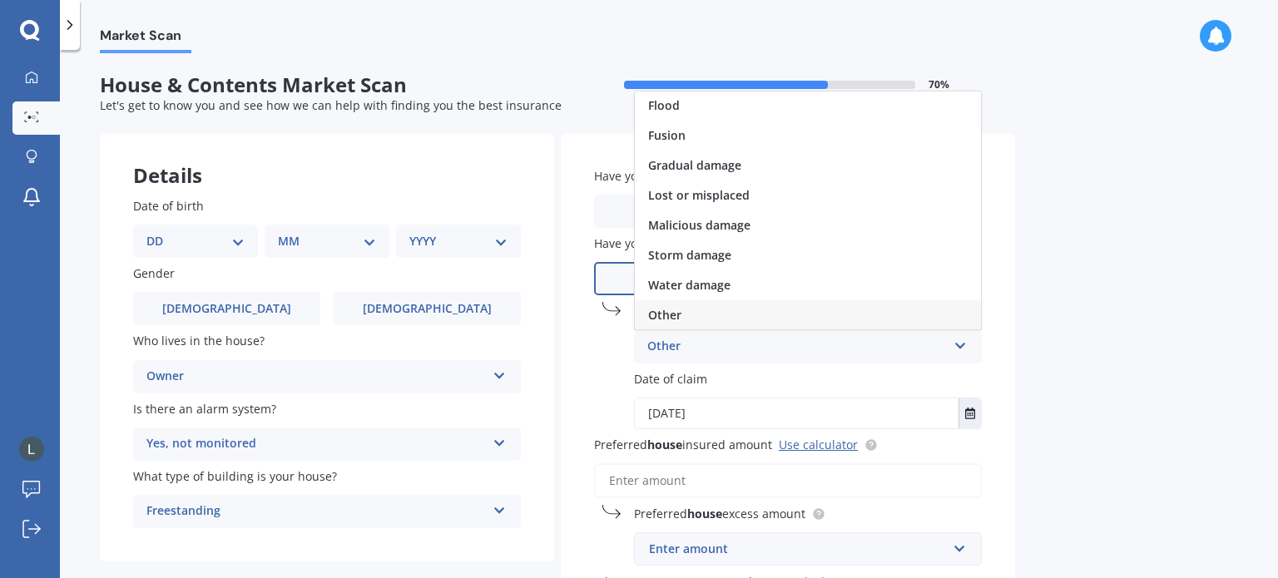
click at [965, 345] on icon at bounding box center [960, 343] width 14 height 12
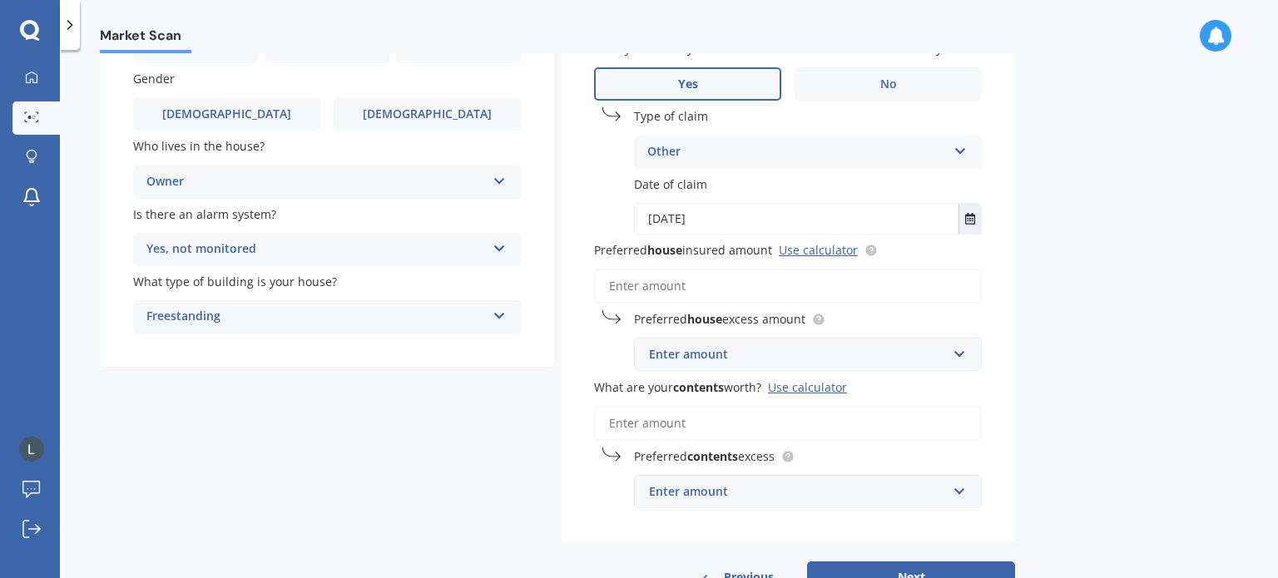
scroll to position [250, 0]
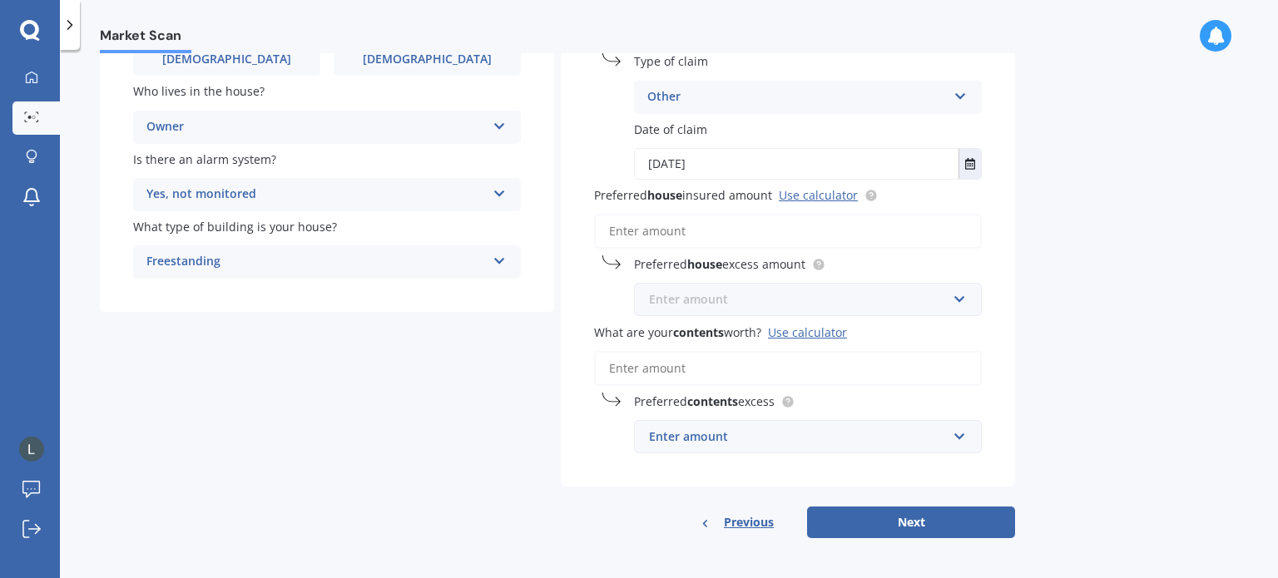
click at [959, 300] on input "text" at bounding box center [801, 300] width 333 height 32
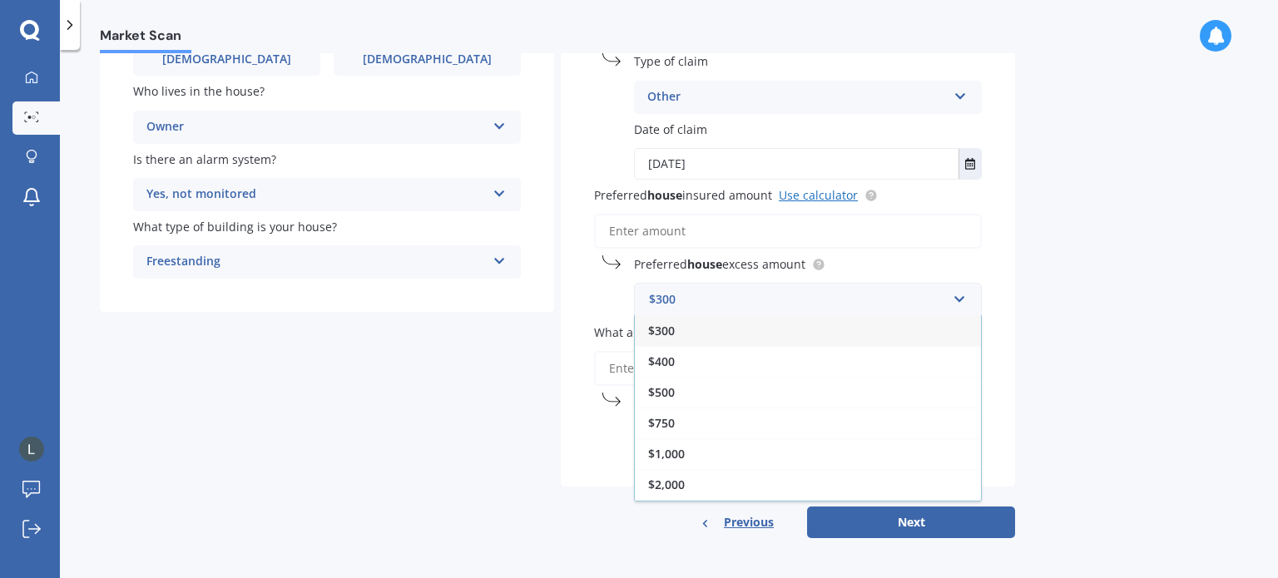
click at [831, 199] on link "Use calculator" at bounding box center [818, 195] width 79 height 16
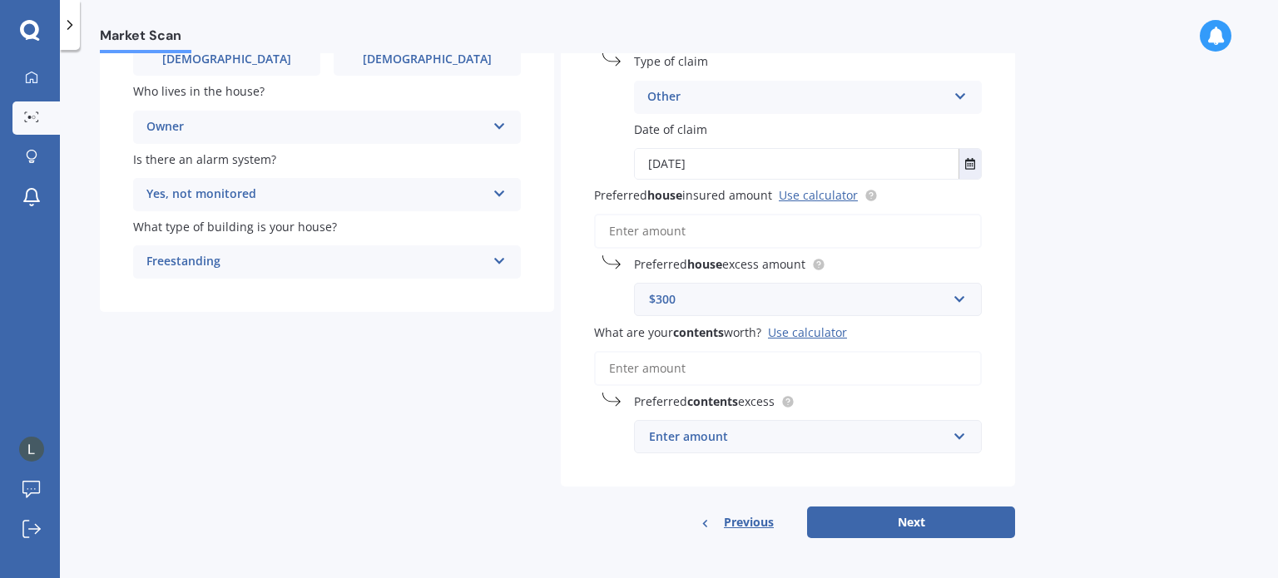
click at [702, 300] on div "$300" at bounding box center [798, 299] width 298 height 18
click at [678, 303] on input "1.200000" at bounding box center [801, 300] width 333 height 32
click at [658, 304] on input "1.200,000" at bounding box center [801, 300] width 333 height 32
type input "1,200,000"
click at [690, 326] on b "1,200,000" at bounding box center [681, 331] width 53 height 16
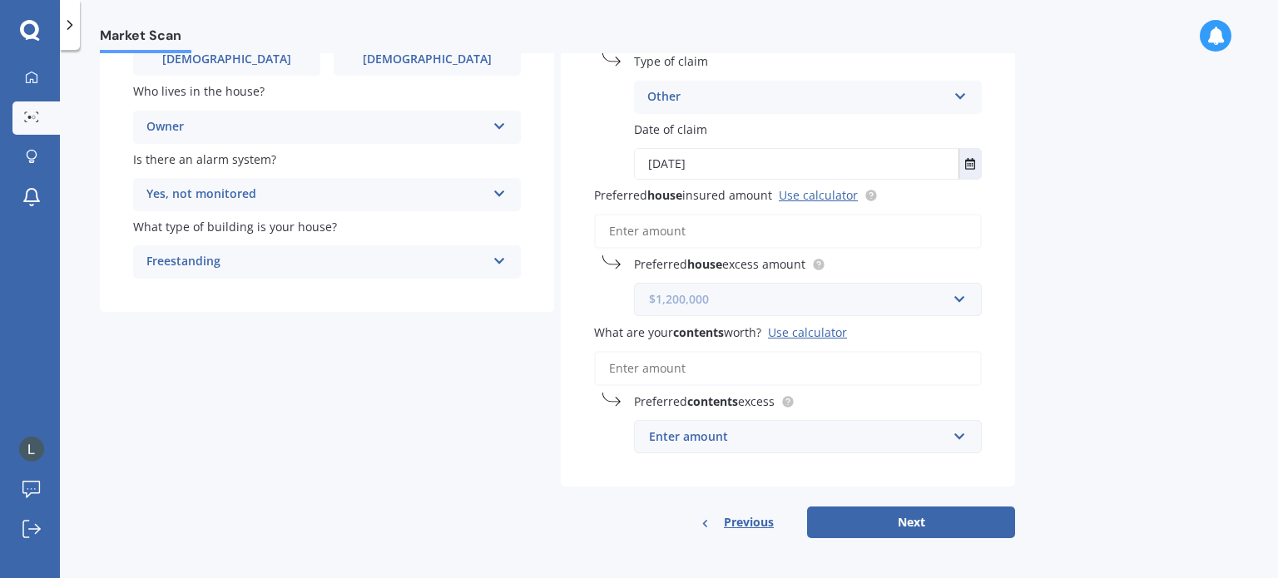
scroll to position [252, 0]
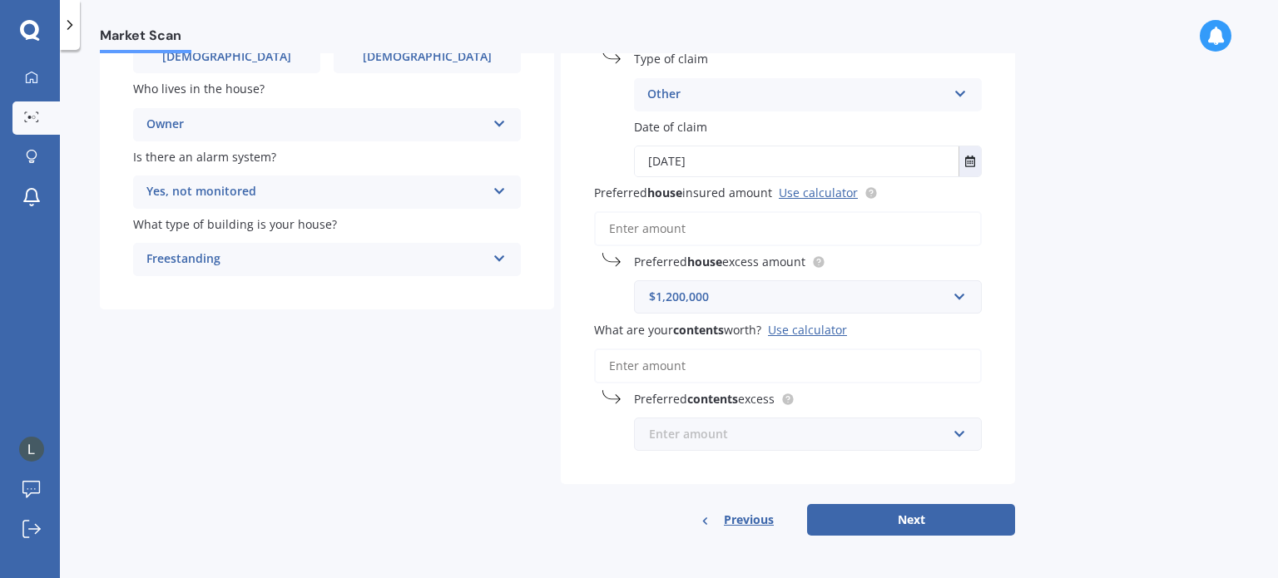
click at [962, 433] on input "text" at bounding box center [801, 434] width 333 height 32
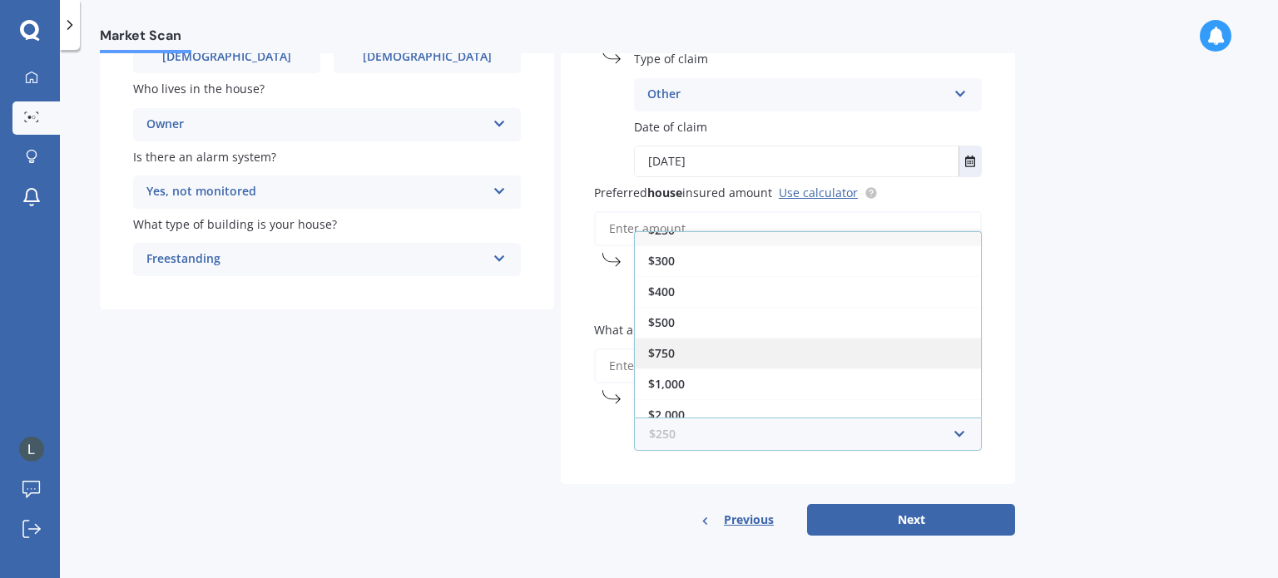
scroll to position [27, 0]
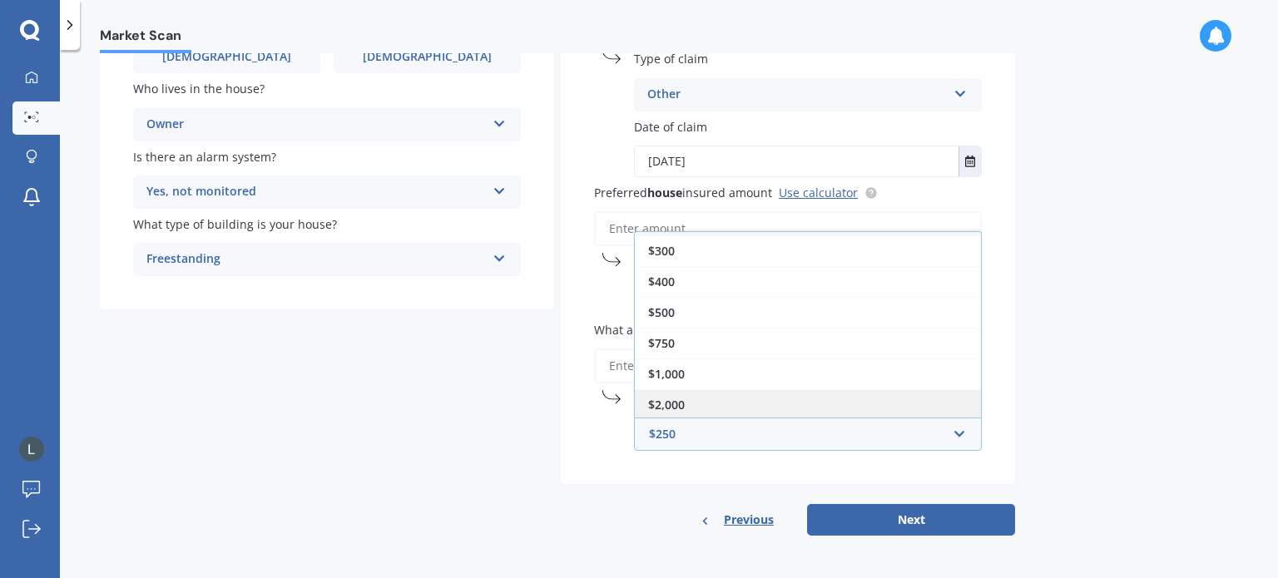
click at [774, 399] on div "$2,000" at bounding box center [808, 404] width 346 height 31
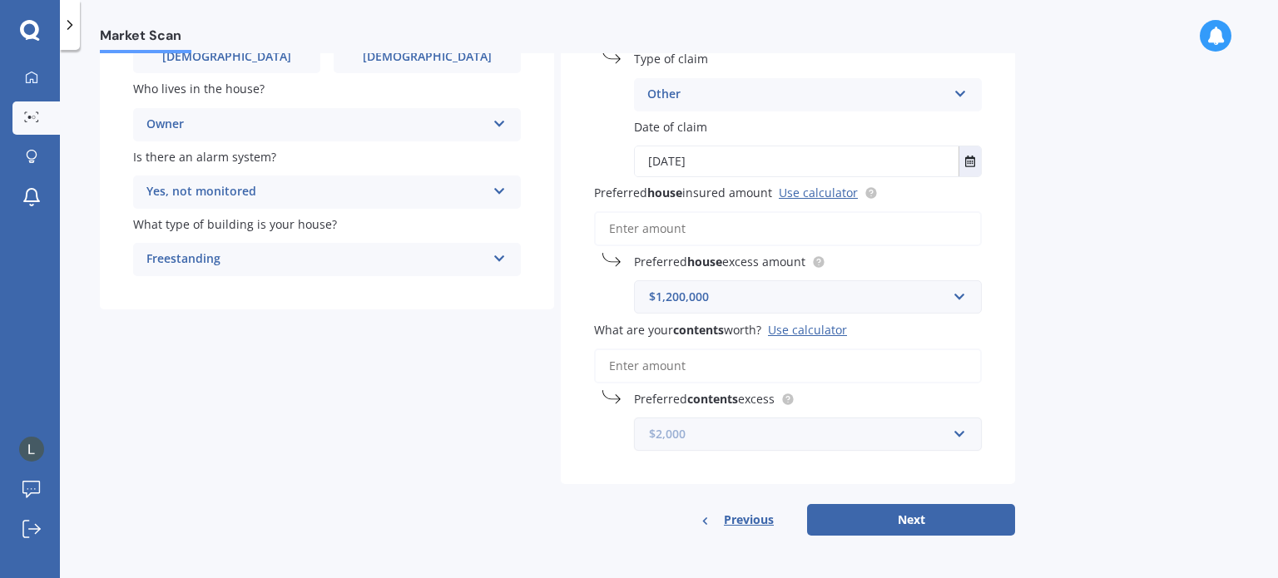
click at [959, 429] on input "text" at bounding box center [801, 434] width 333 height 32
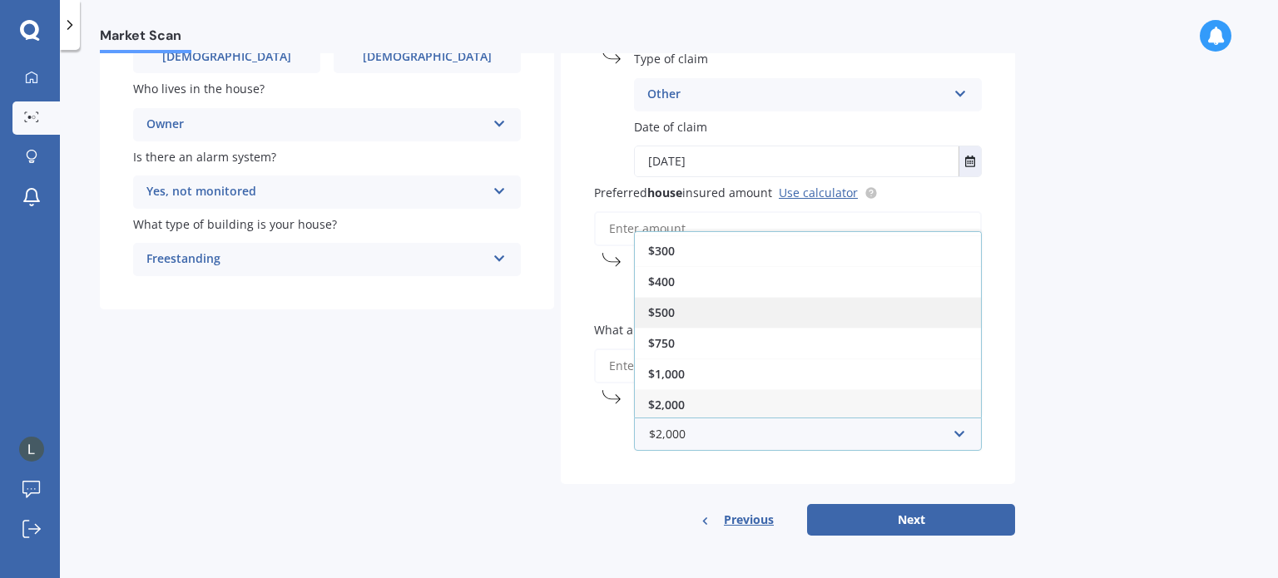
click at [719, 299] on div "$500" at bounding box center [808, 312] width 346 height 31
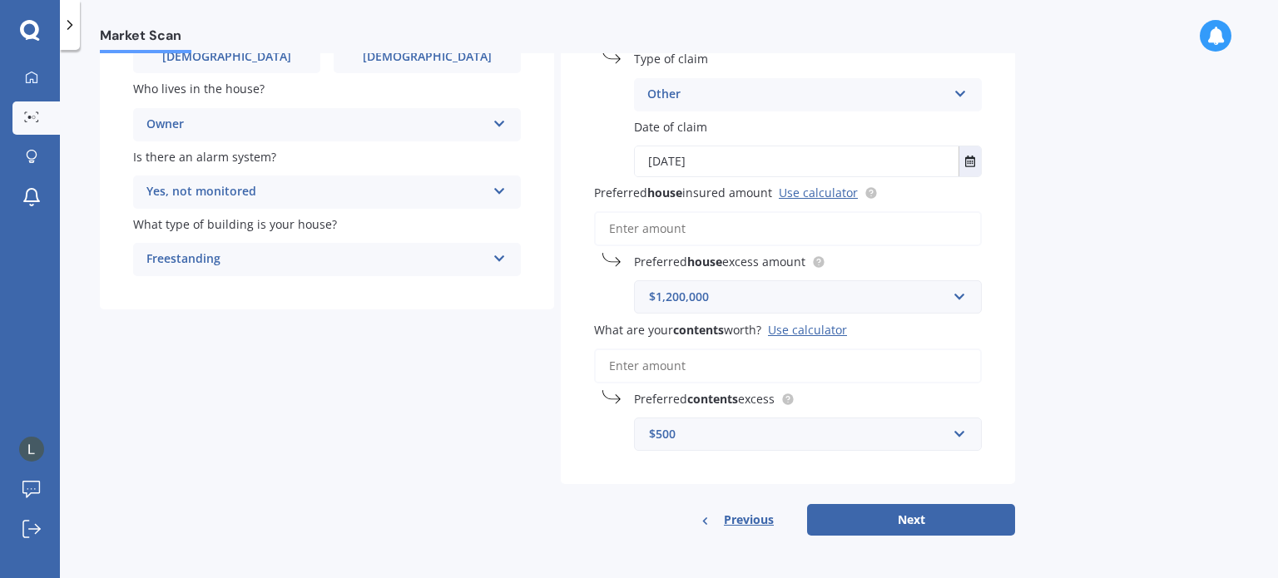
click at [715, 370] on input "What are your contents worth? Use calculator" at bounding box center [788, 366] width 388 height 35
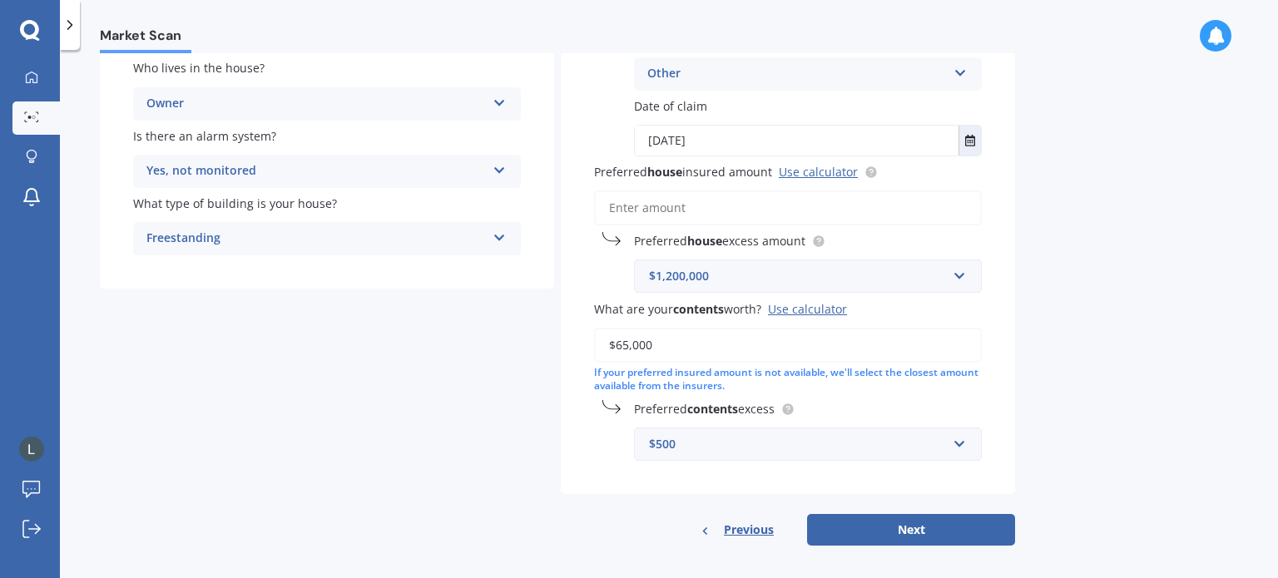
scroll to position [283, 0]
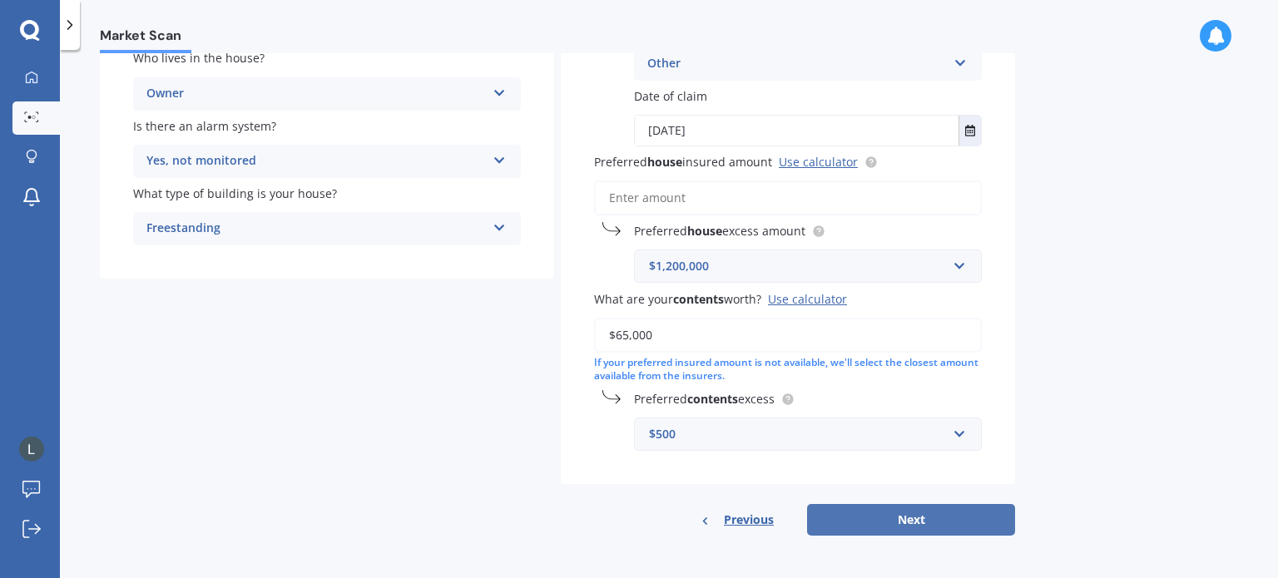
type input "$65,000"
click at [912, 521] on button "Next" at bounding box center [911, 520] width 208 height 32
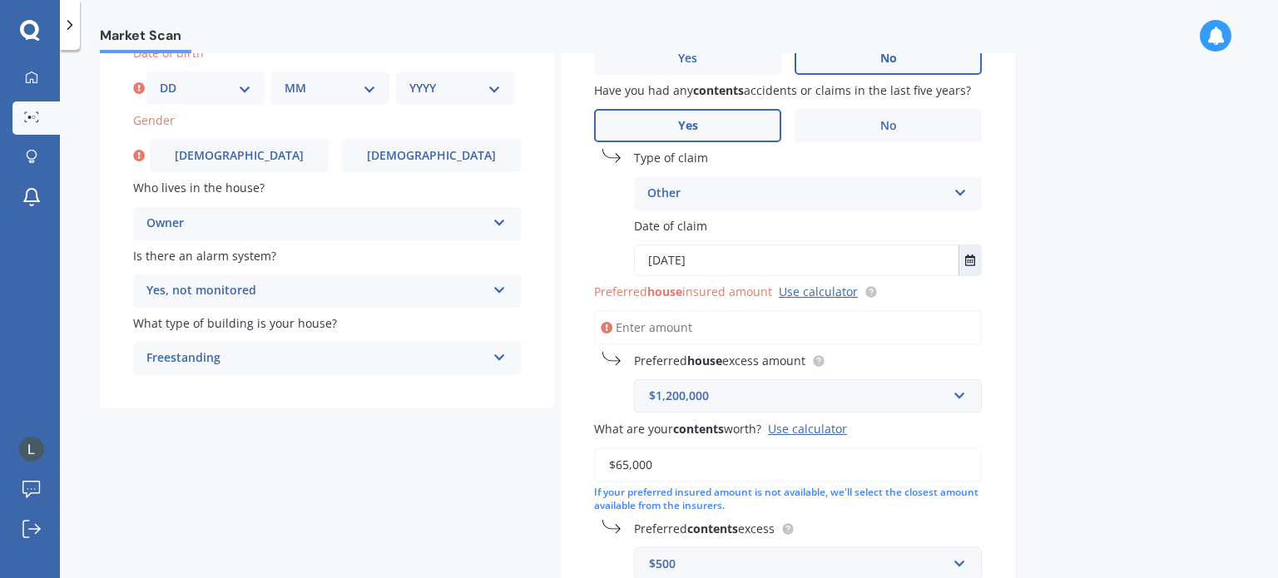
scroll to position [143, 0]
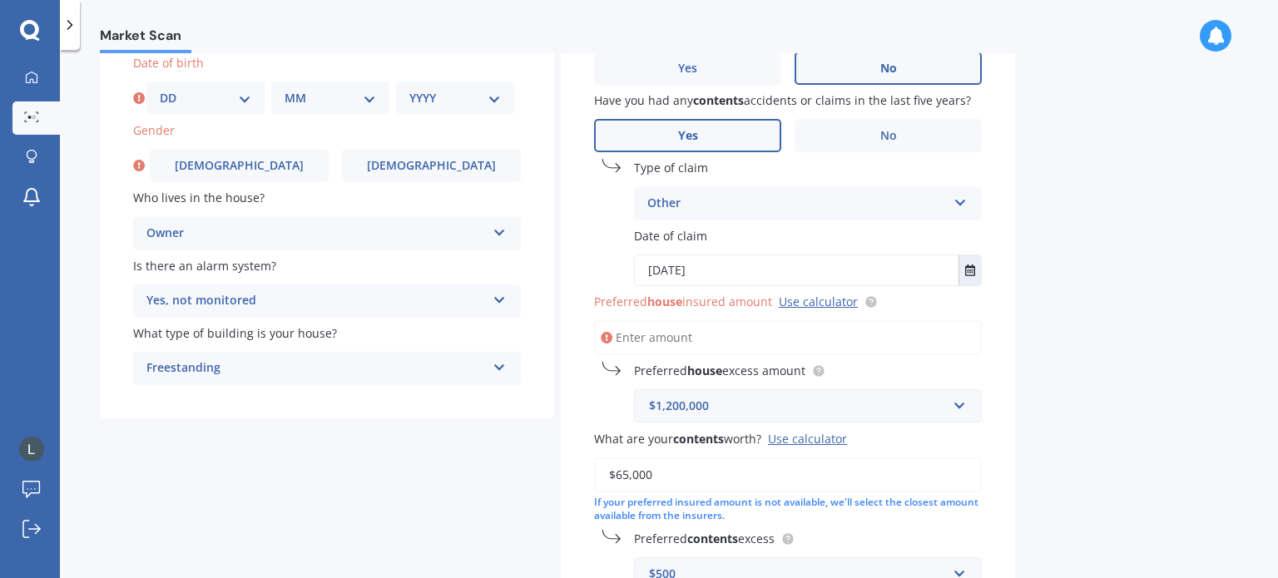
click at [719, 332] on input "Preferred house insured amount Use calculator" at bounding box center [788, 337] width 388 height 35
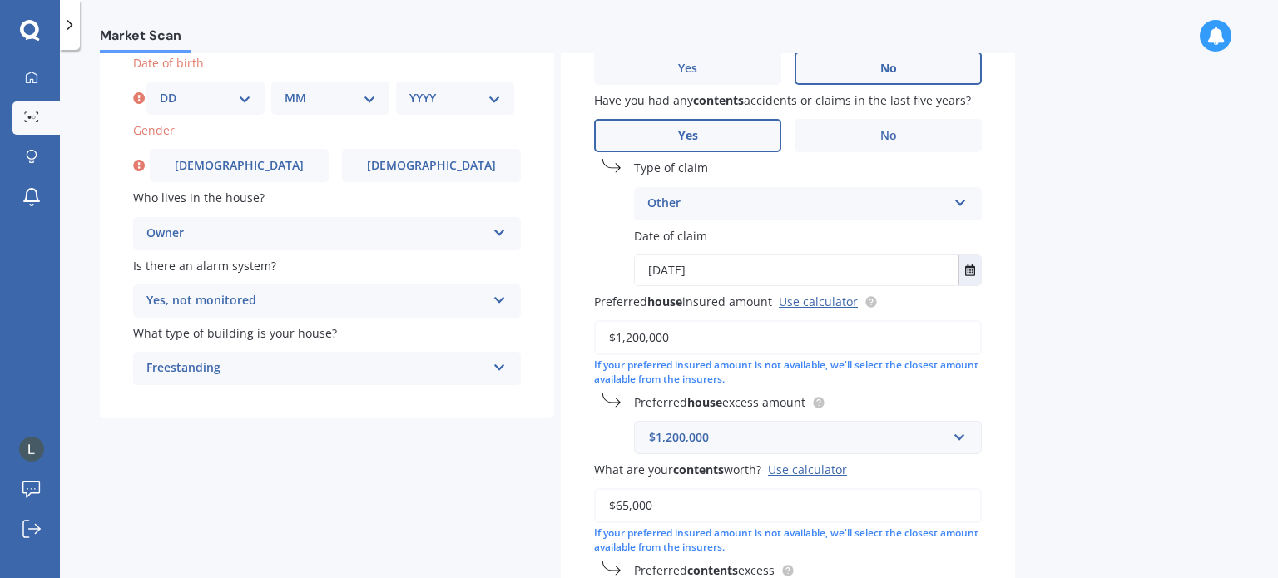
type input "$1,200,000"
click at [961, 438] on input "text" at bounding box center [801, 438] width 333 height 32
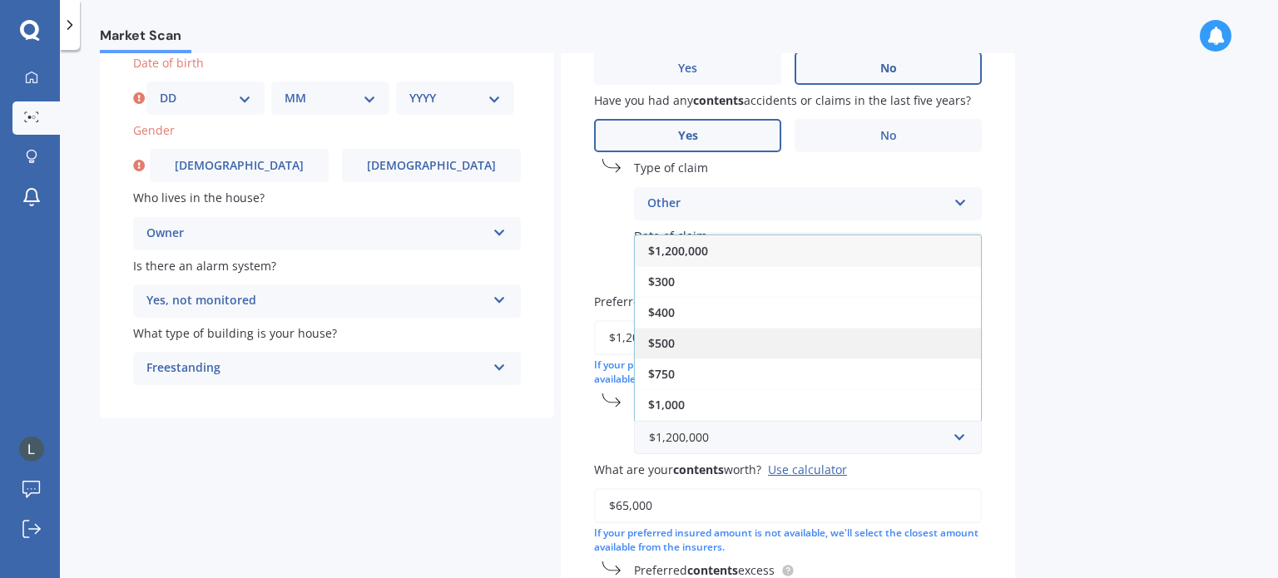
click at [736, 341] on div "$500" at bounding box center [808, 343] width 346 height 31
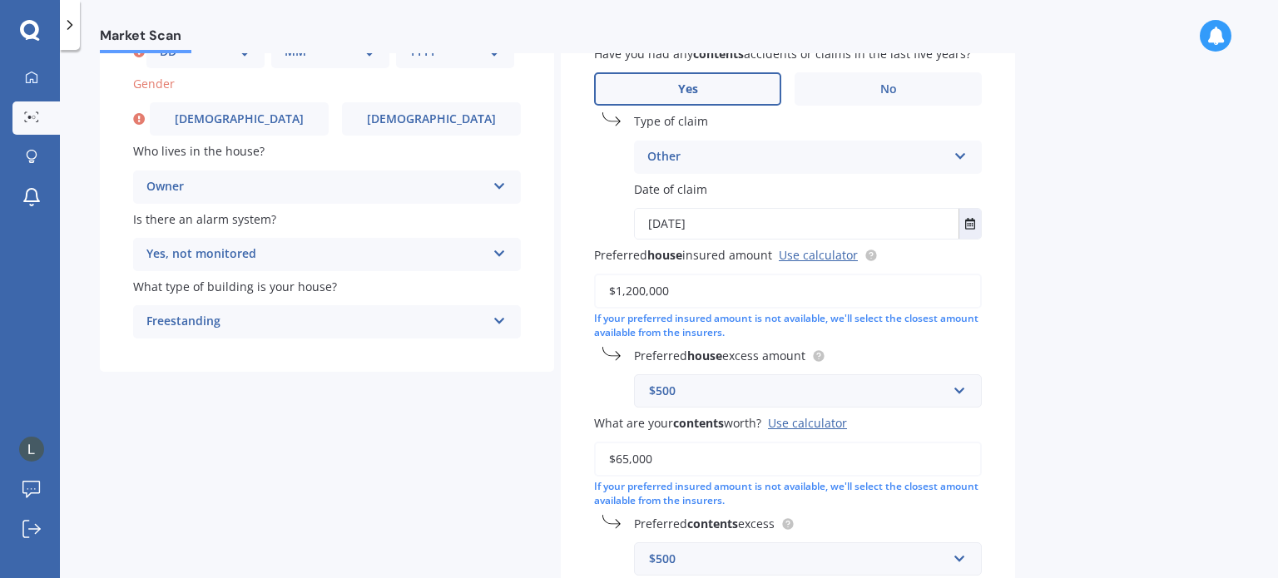
scroll to position [0, 0]
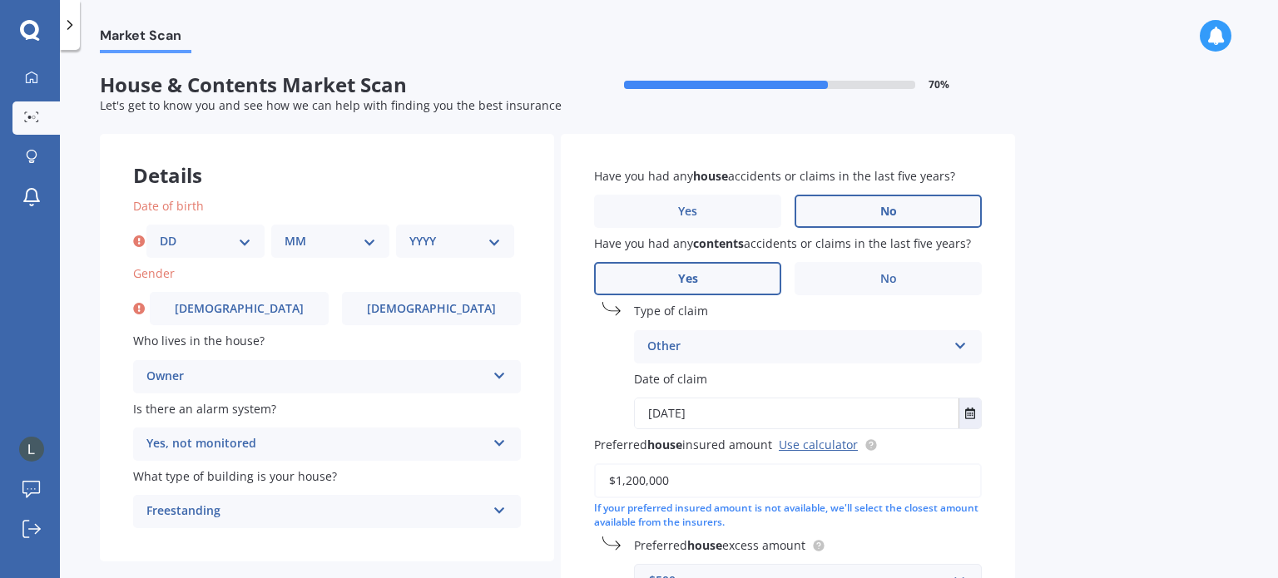
click at [962, 345] on icon at bounding box center [960, 343] width 14 height 12
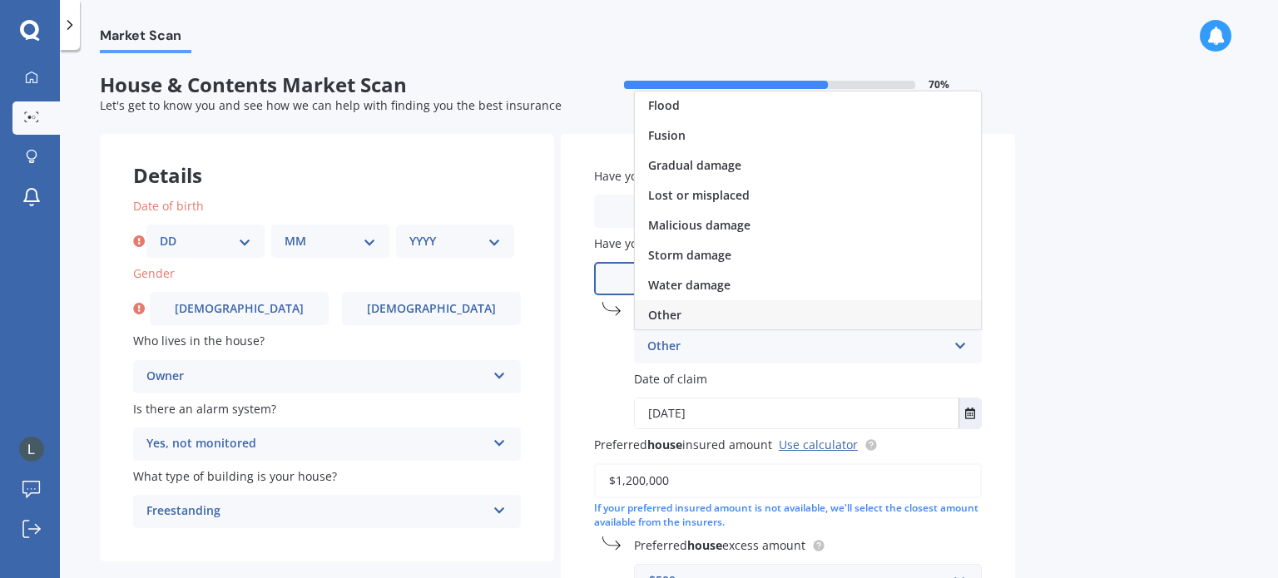
click at [962, 345] on icon at bounding box center [960, 343] width 14 height 12
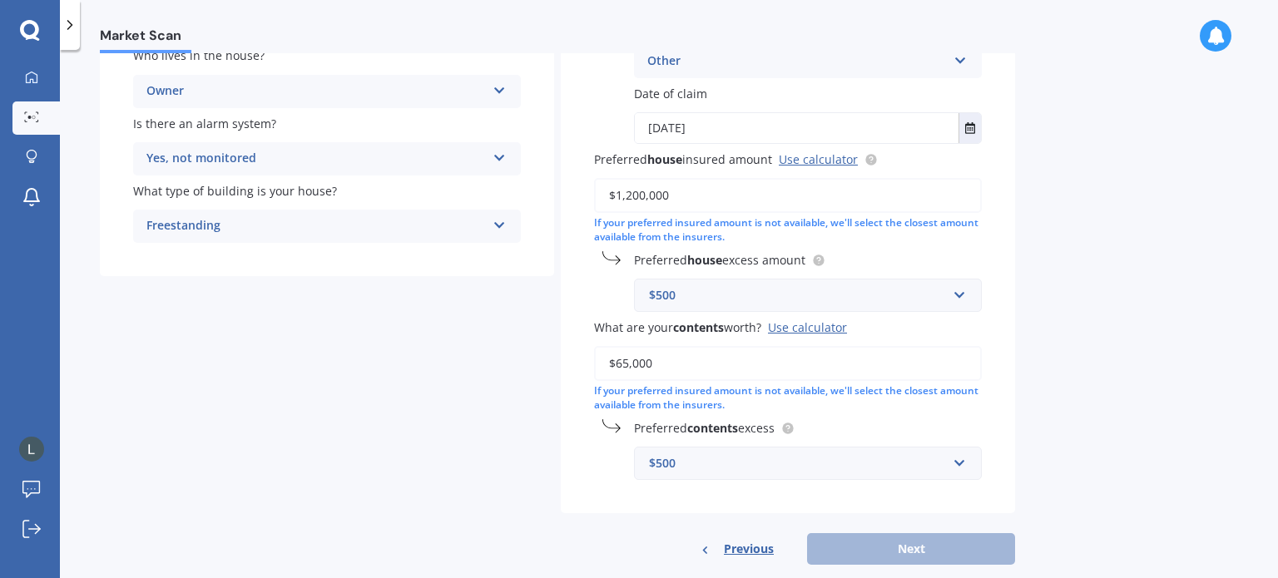
scroll to position [314, 0]
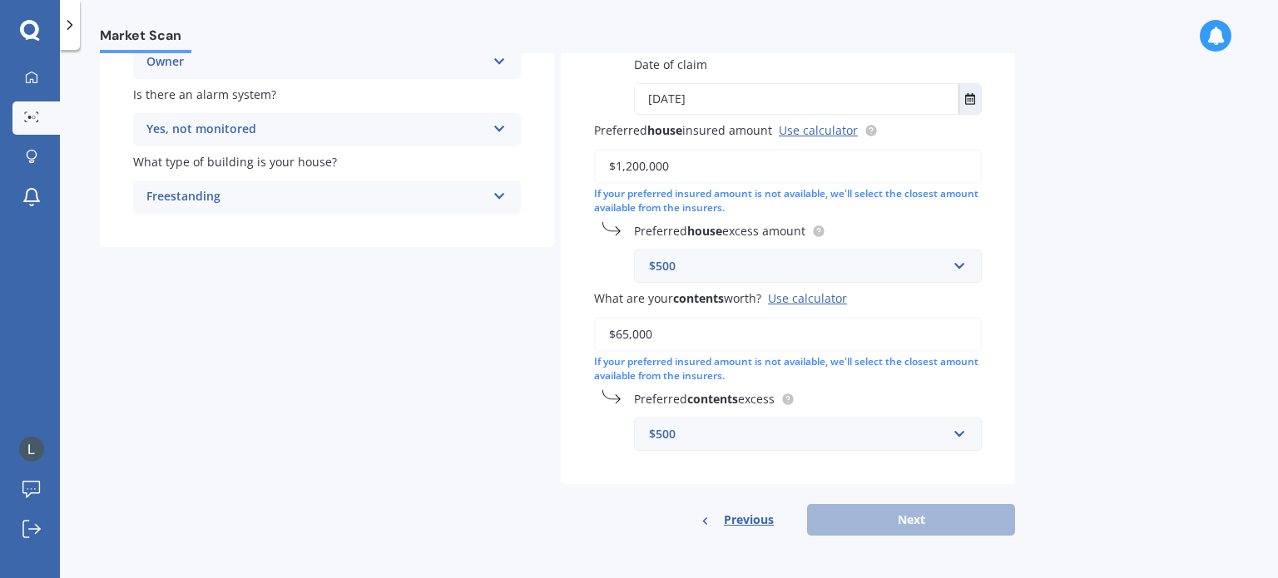
click at [916, 528] on div "Previous Next" at bounding box center [788, 520] width 454 height 32
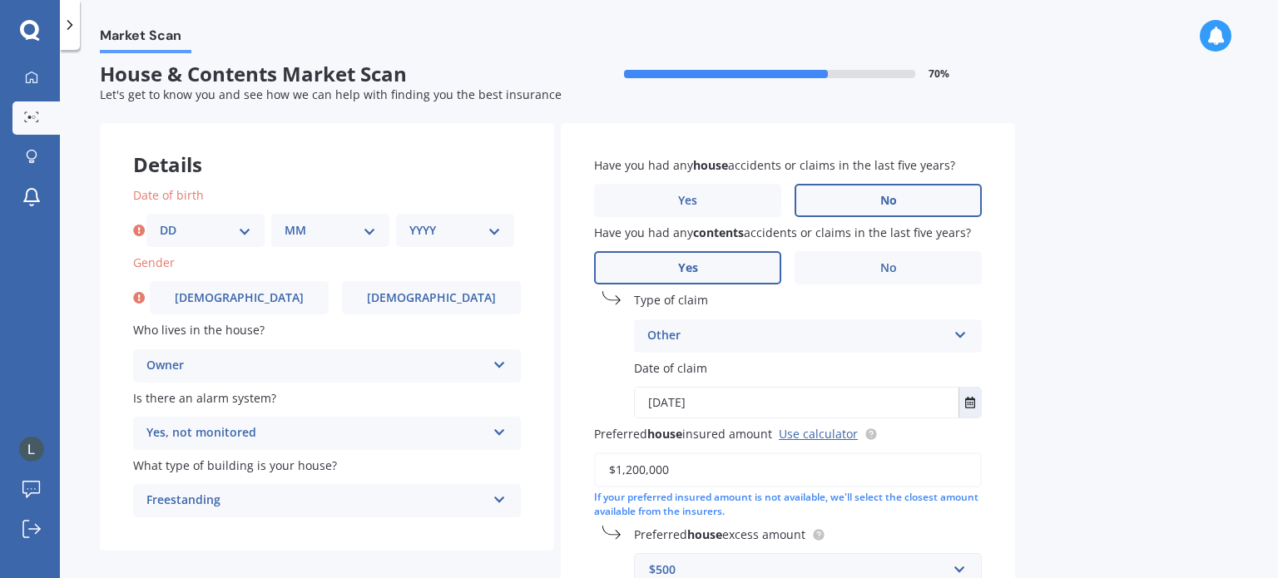
scroll to position [0, 0]
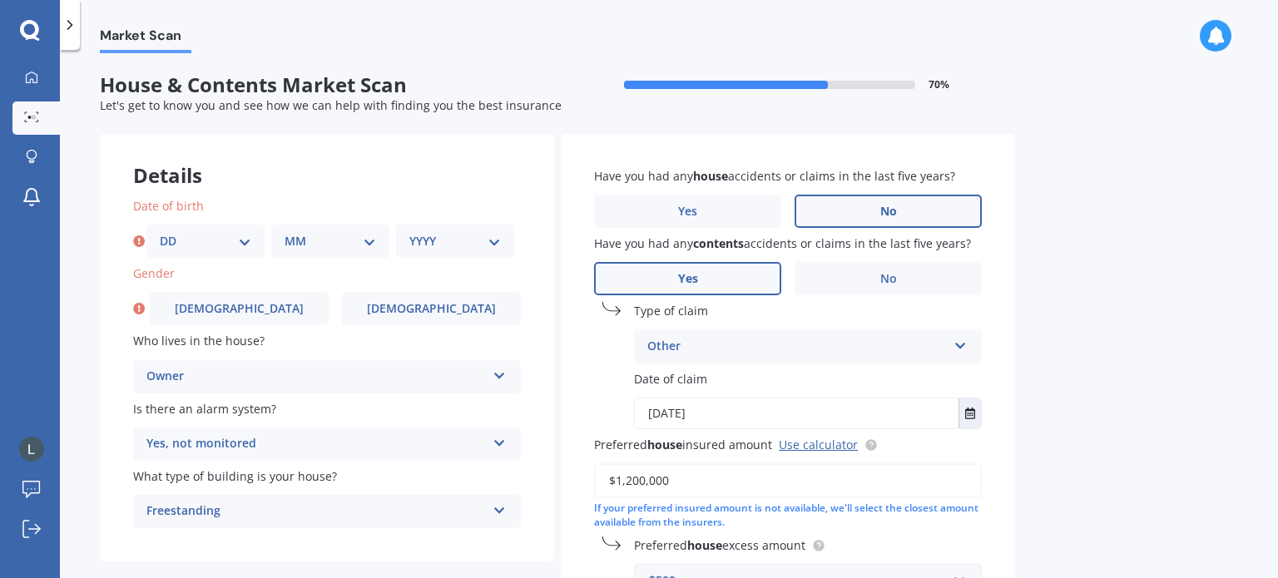
click at [245, 240] on select "DD 01 02 03 04 05 06 07 08 09 10 11 12 13 14 15 16 17 18 19 20 21 22 23 24 25 2…" at bounding box center [205, 241] width 91 height 18
select select "28"
click at [160, 232] on select "DD 01 02 03 04 05 06 07 08 09 10 11 12 13 14 15 16 17 18 19 20 21 22 23 24 25 2…" at bounding box center [205, 241] width 91 height 18
click at [376, 241] on div "MM 01 02 03 04 05 06 07 08 09 10 11 12" at bounding box center [330, 241] width 118 height 33
click at [368, 240] on select "MM 01 02 03 04 05 06 07 08 09 10 11 12" at bounding box center [329, 241] width 91 height 18
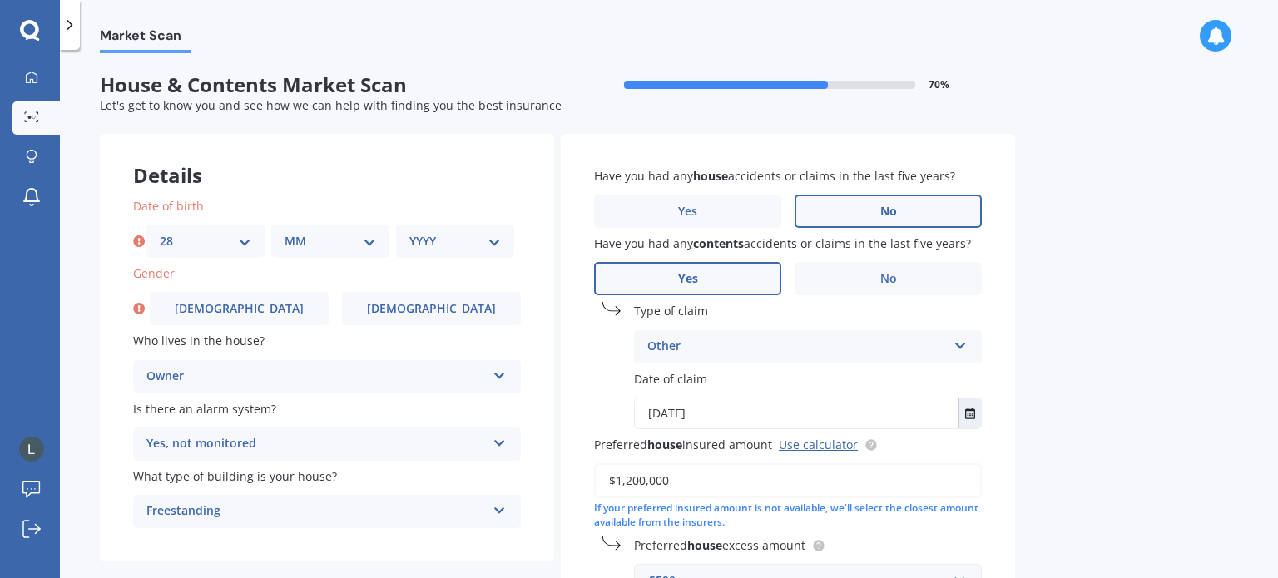
select select "02"
click at [284, 232] on select "MM 01 02 03 04 05 06 07 08 09 10 11 12" at bounding box center [329, 241] width 91 height 18
click at [497, 239] on select "YYYY 2009 2008 2007 2006 2005 2004 2003 2002 2001 2000 1999 1998 1997 1996 1995…" at bounding box center [454, 241] width 91 height 18
select select "1953"
click at [409, 232] on select "YYYY 2009 2008 2007 2006 2005 2004 2003 2002 2001 2000 1999 1998 1997 1996 1995…" at bounding box center [454, 241] width 91 height 18
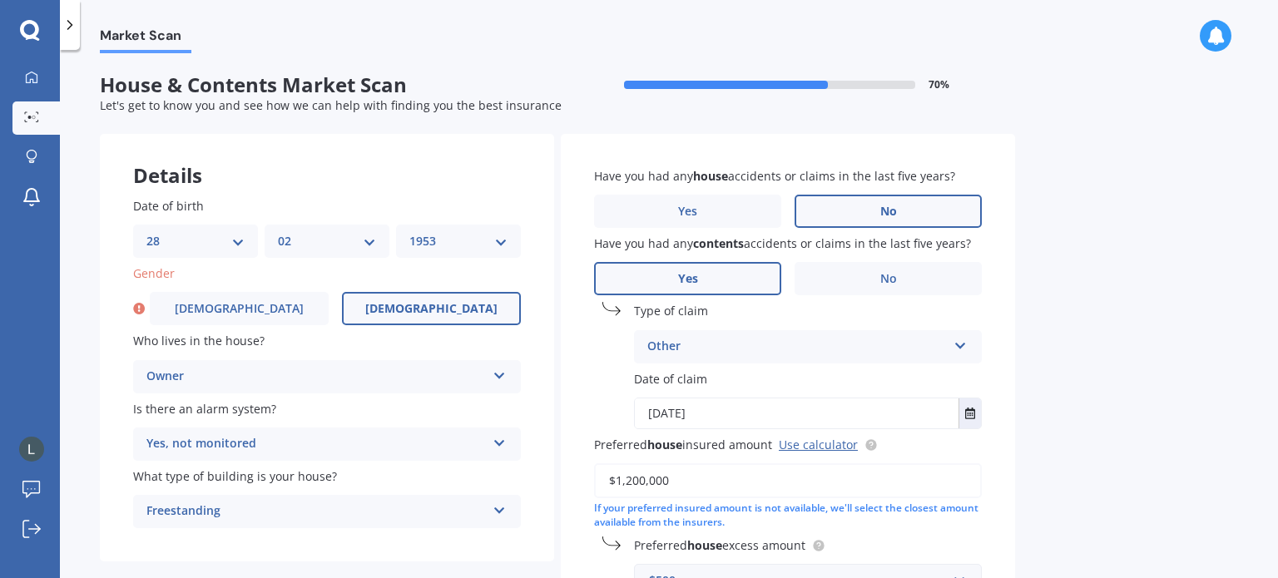
click at [423, 312] on span "[DEMOGRAPHIC_DATA]" at bounding box center [431, 309] width 132 height 14
click at [0, 0] on input "[DEMOGRAPHIC_DATA]" at bounding box center [0, 0] width 0 height 0
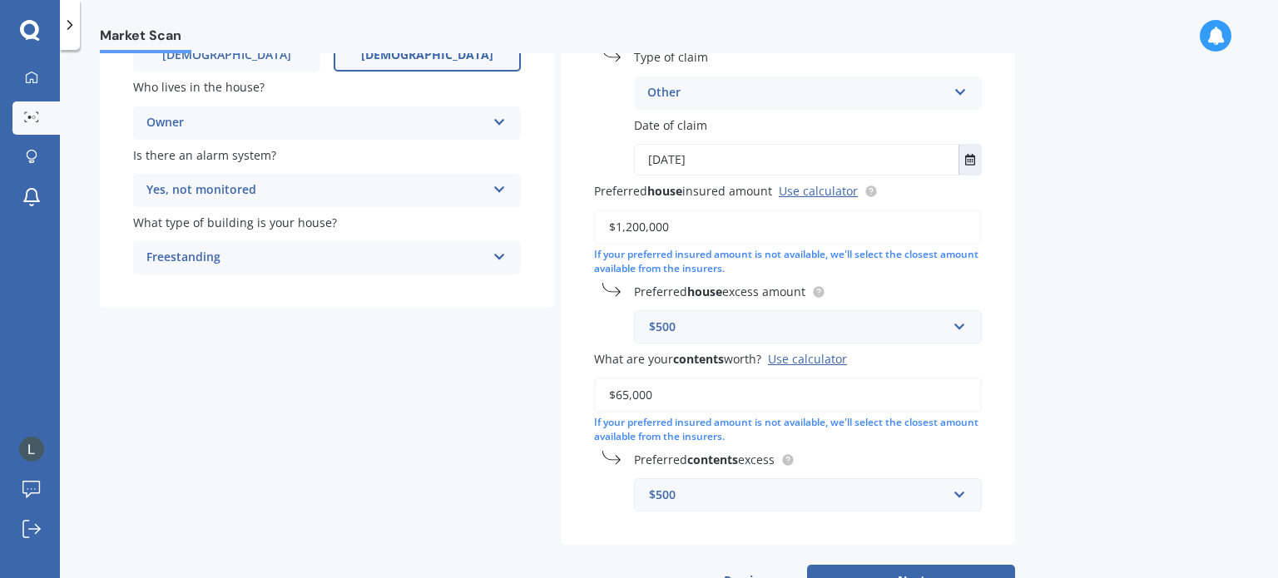
scroll to position [314, 0]
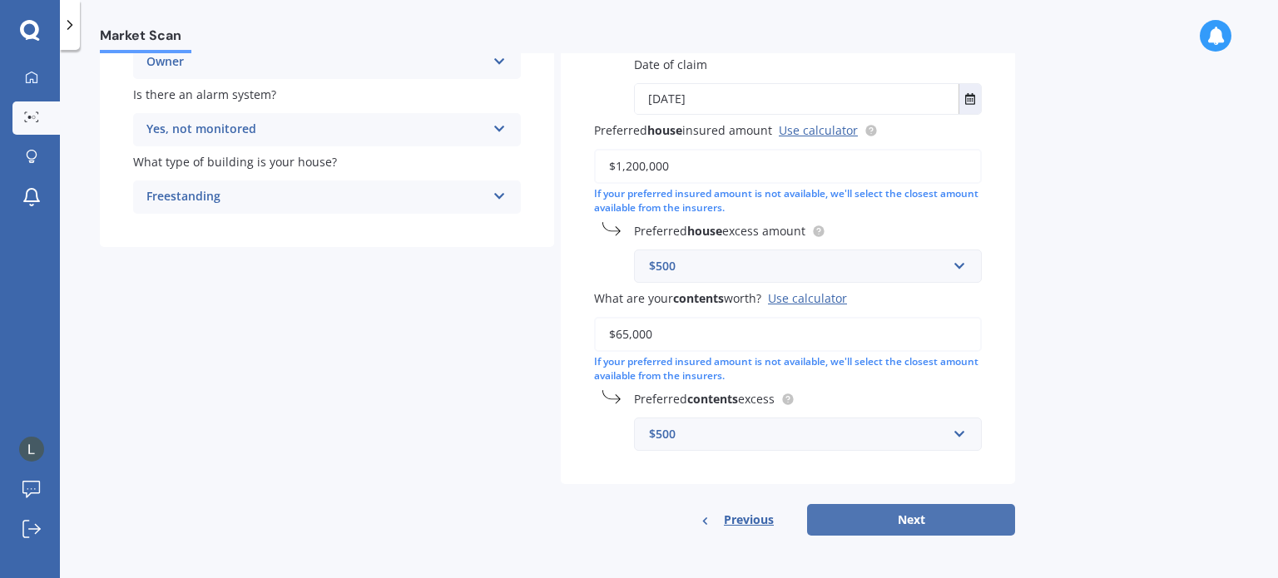
click at [918, 517] on button "Next" at bounding box center [911, 520] width 208 height 32
select select "28"
select select "02"
select select "1953"
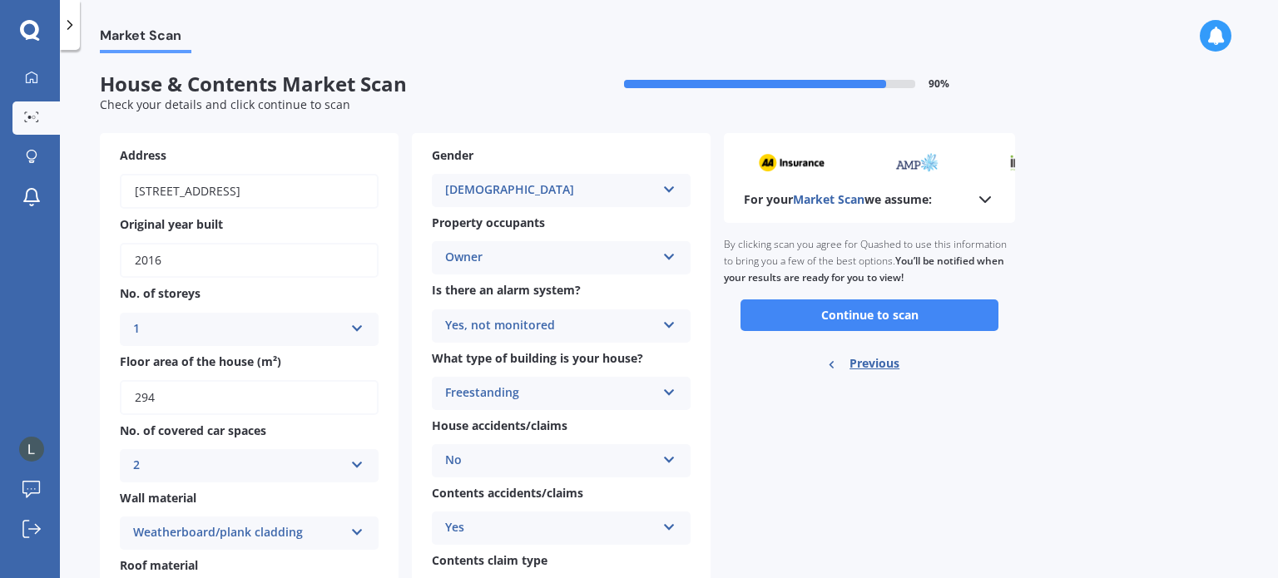
scroll to position [0, 0]
click at [858, 316] on button "Continue to scan" at bounding box center [869, 316] width 258 height 32
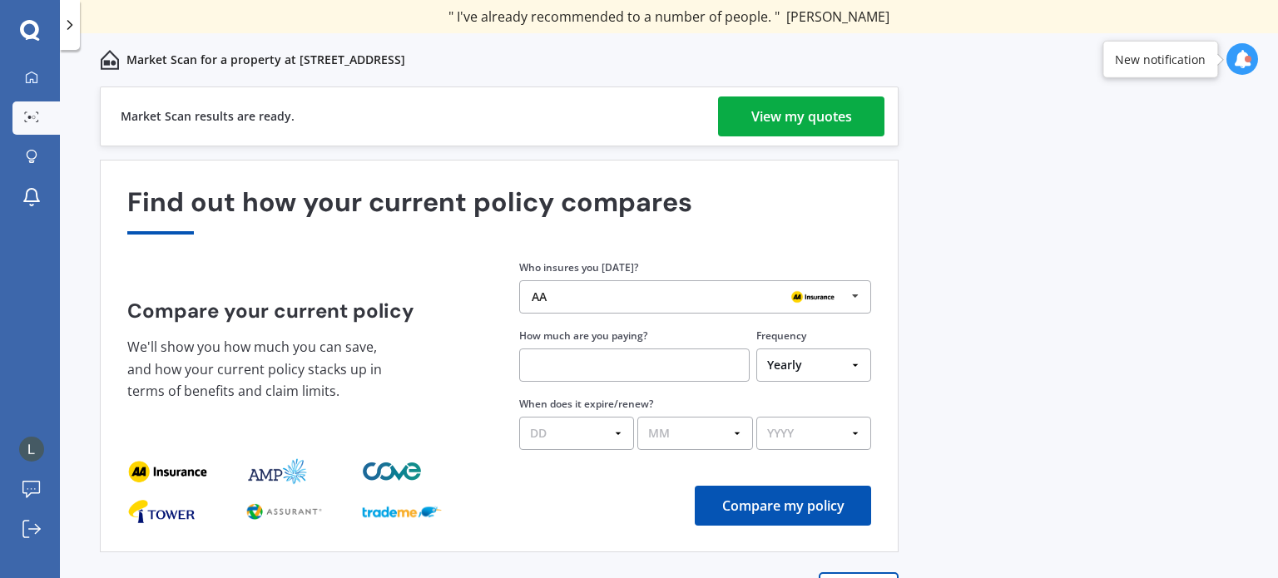
click at [809, 121] on div "View my quotes" at bounding box center [801, 116] width 101 height 40
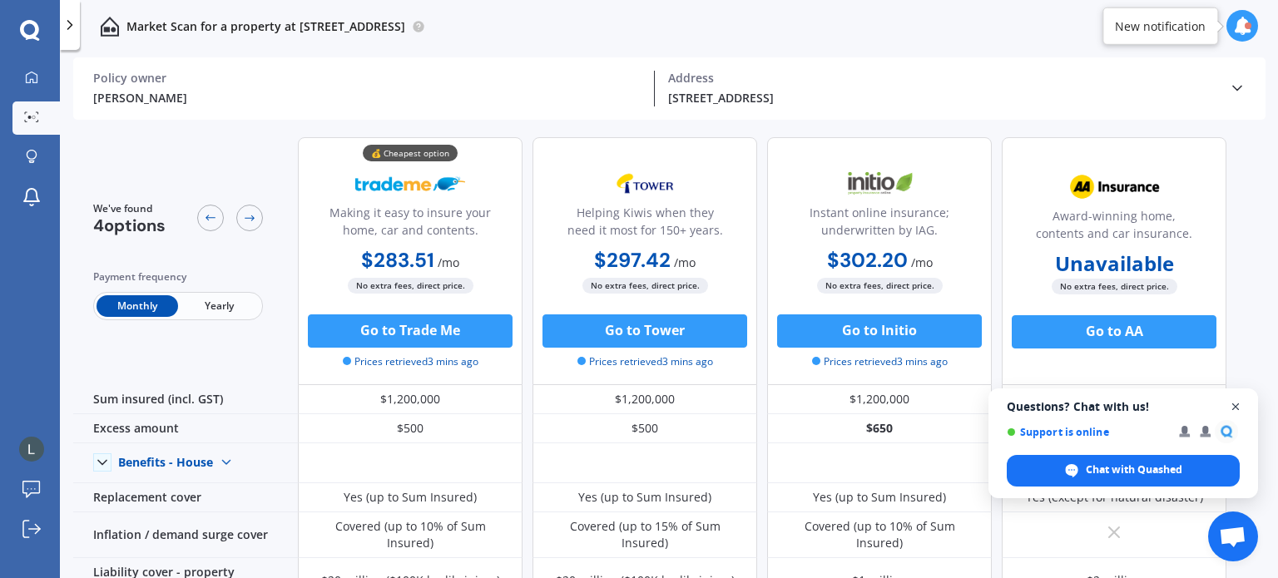
click at [1236, 405] on span "Open chat" at bounding box center [1235, 407] width 21 height 21
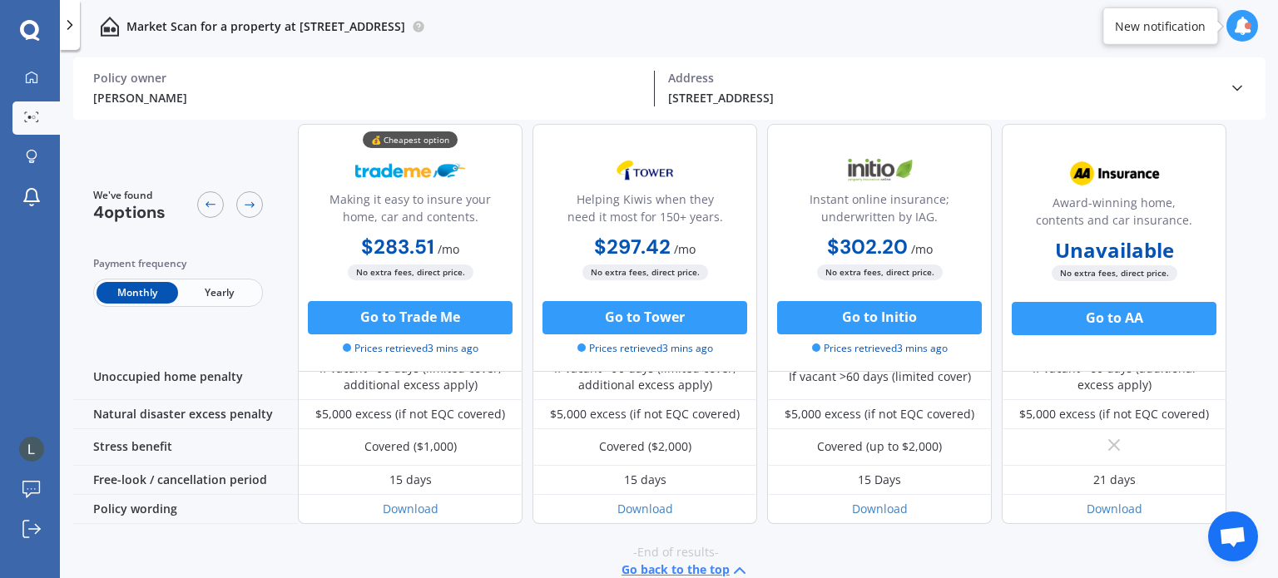
scroll to position [804, 0]
